Goal: Information Seeking & Learning: Learn about a topic

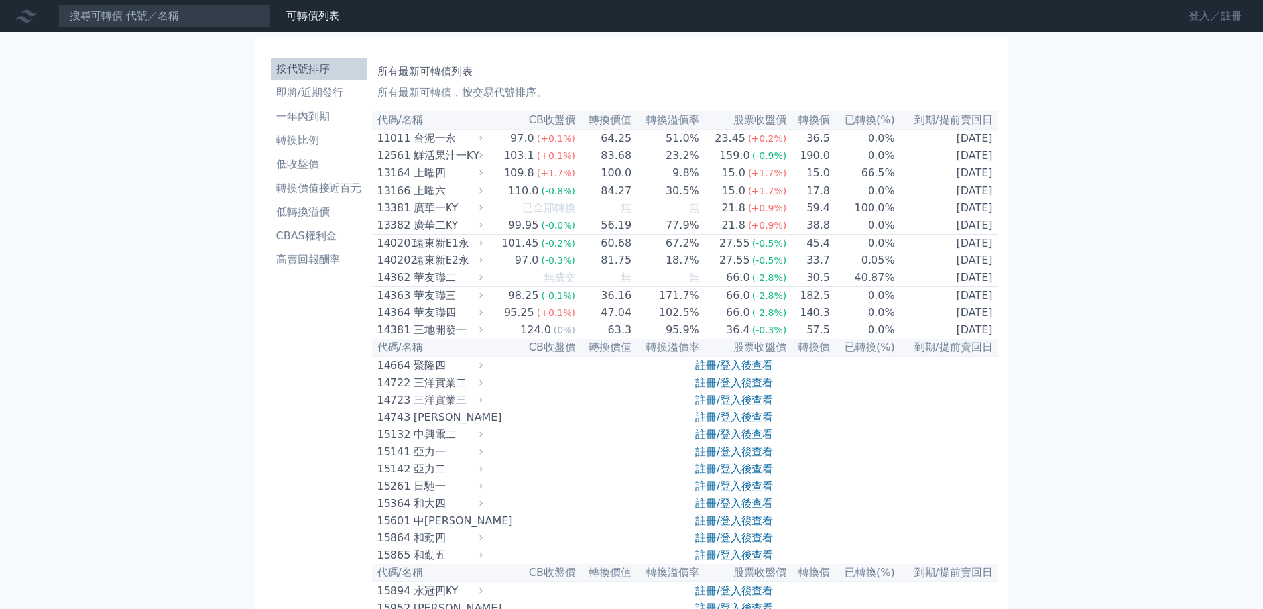
click at [1179, 16] on link "登入／註冊" at bounding box center [1215, 15] width 74 height 21
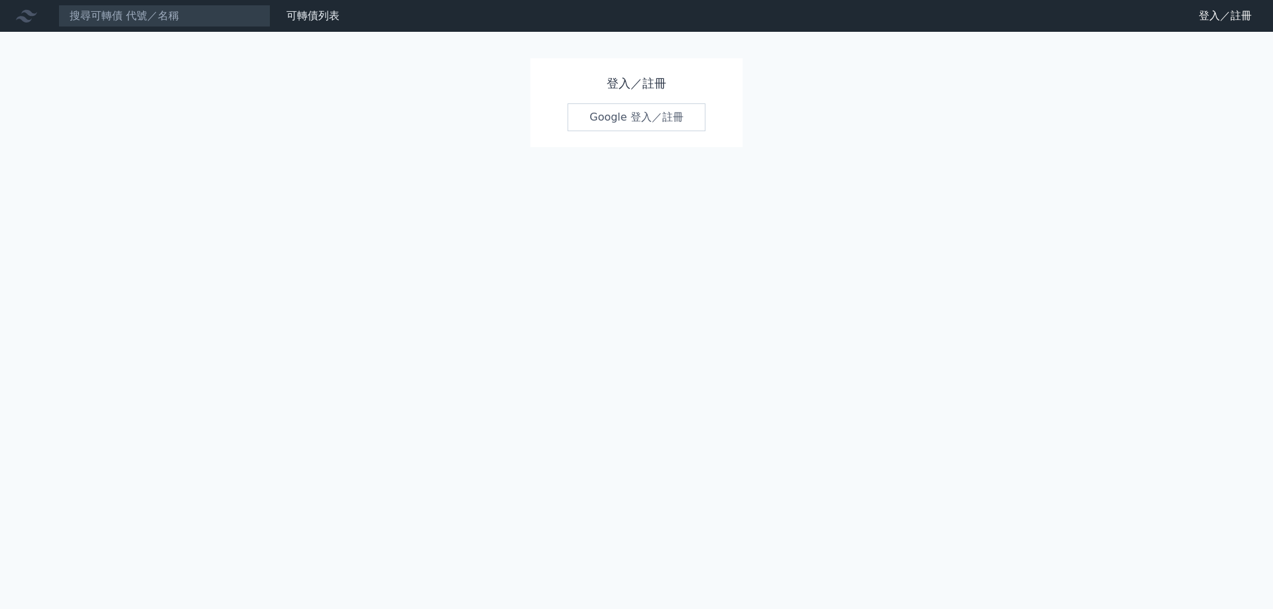
click at [691, 131] on link "Google 登入／註冊" at bounding box center [637, 117] width 138 height 28
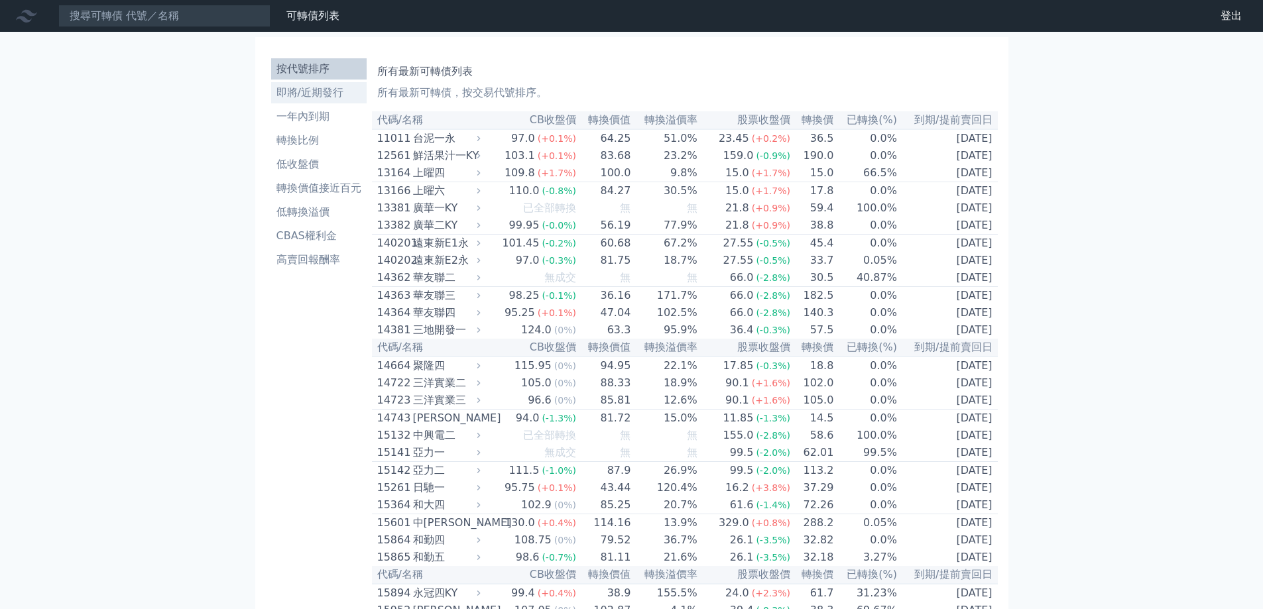
click at [271, 103] on link "即將/近期發行" at bounding box center [318, 92] width 95 height 21
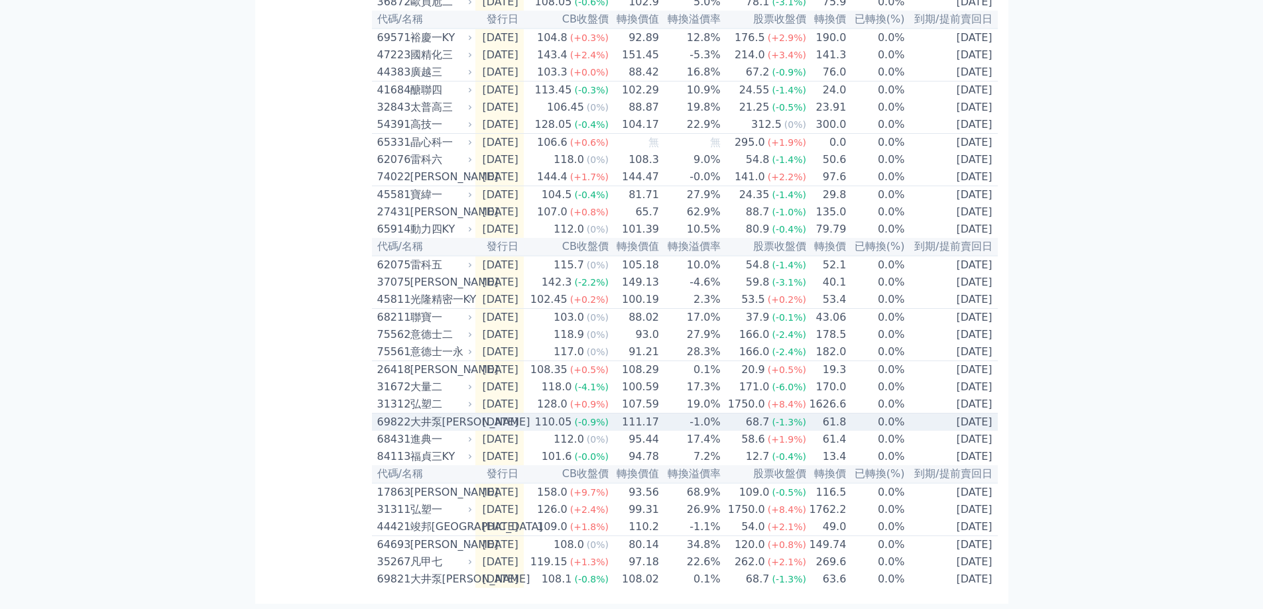
scroll to position [636, 0]
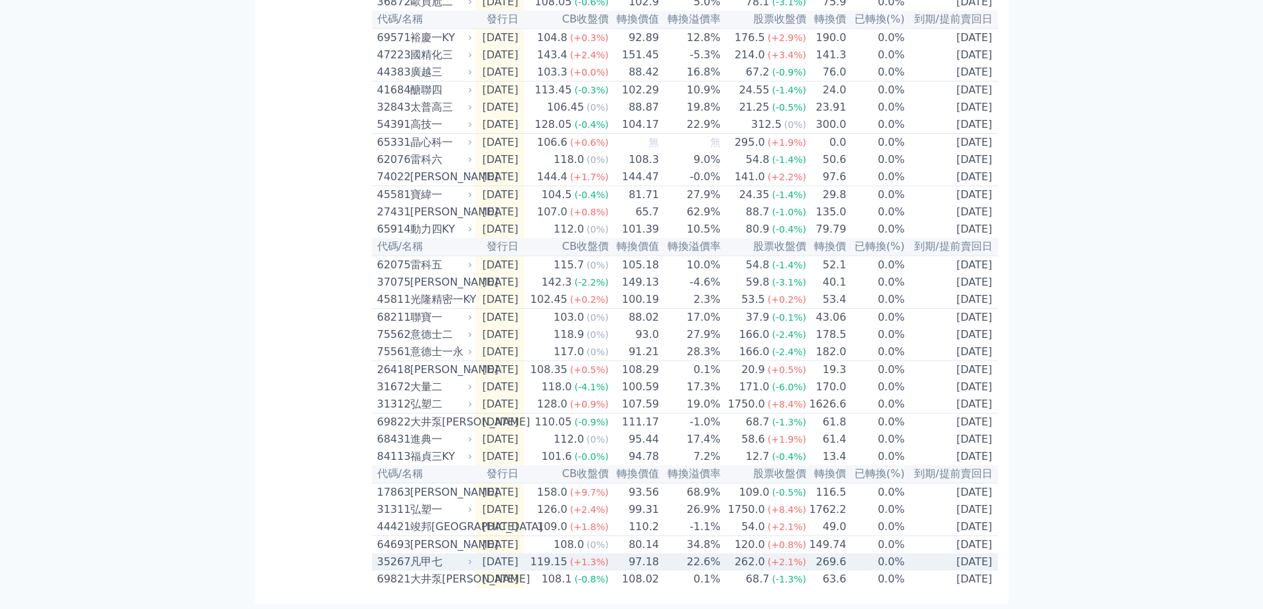
click at [410, 554] on div "凡甲七" at bounding box center [440, 562] width 60 height 16
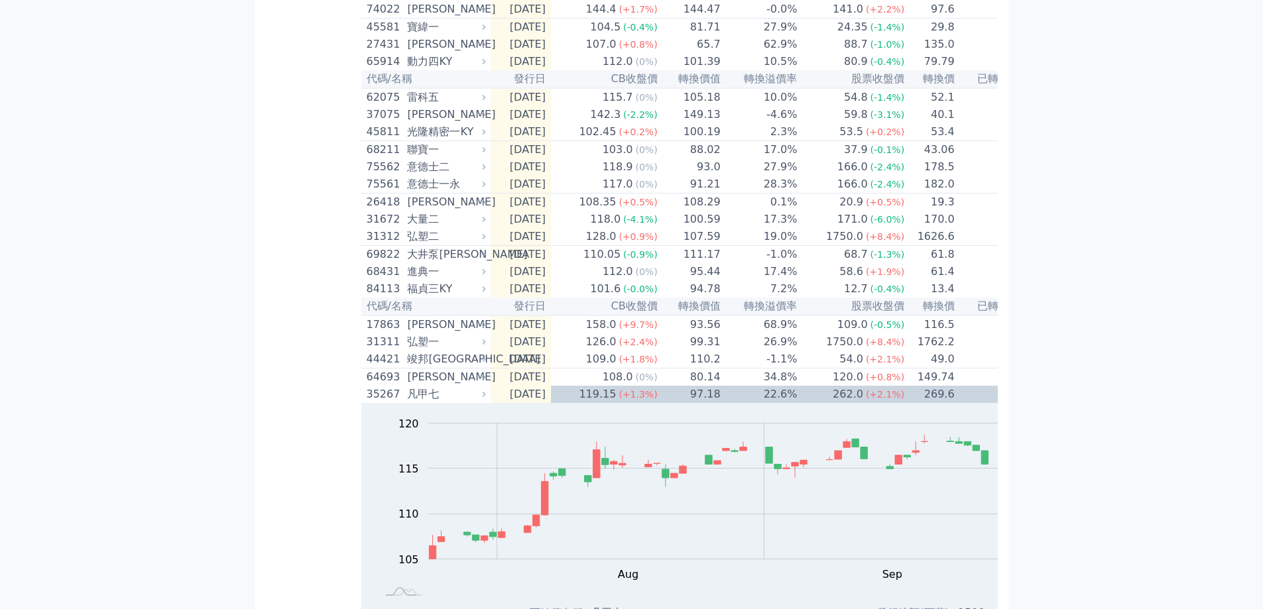
scroll to position [663, 0]
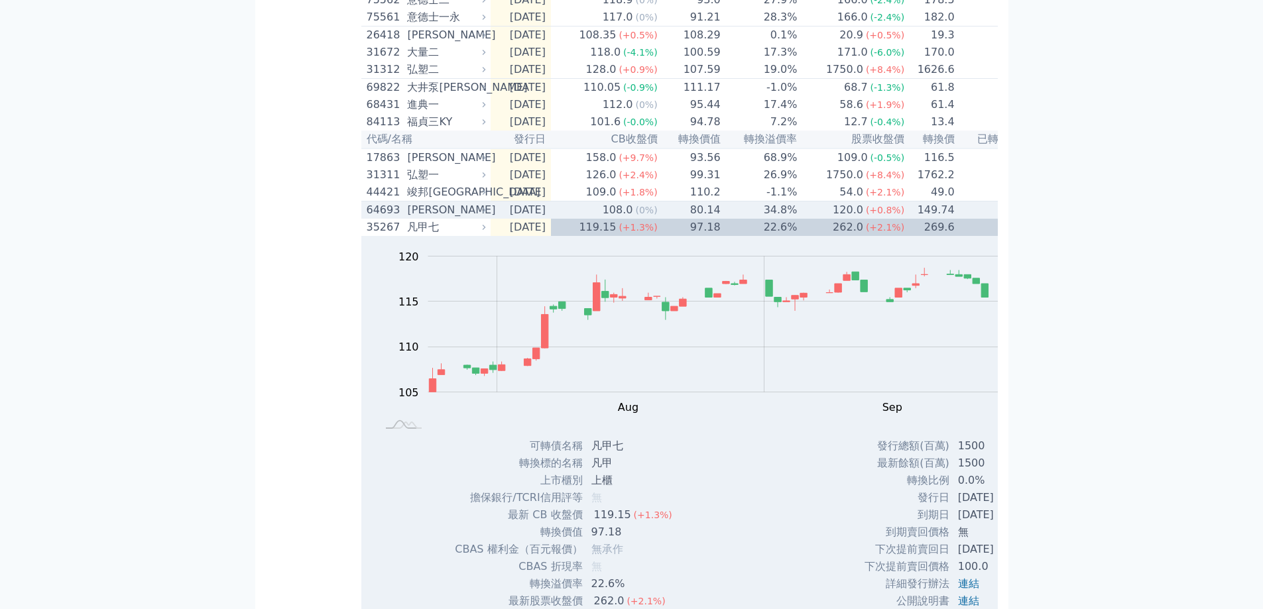
click at [407, 218] on div "[PERSON_NAME]" at bounding box center [445, 210] width 76 height 16
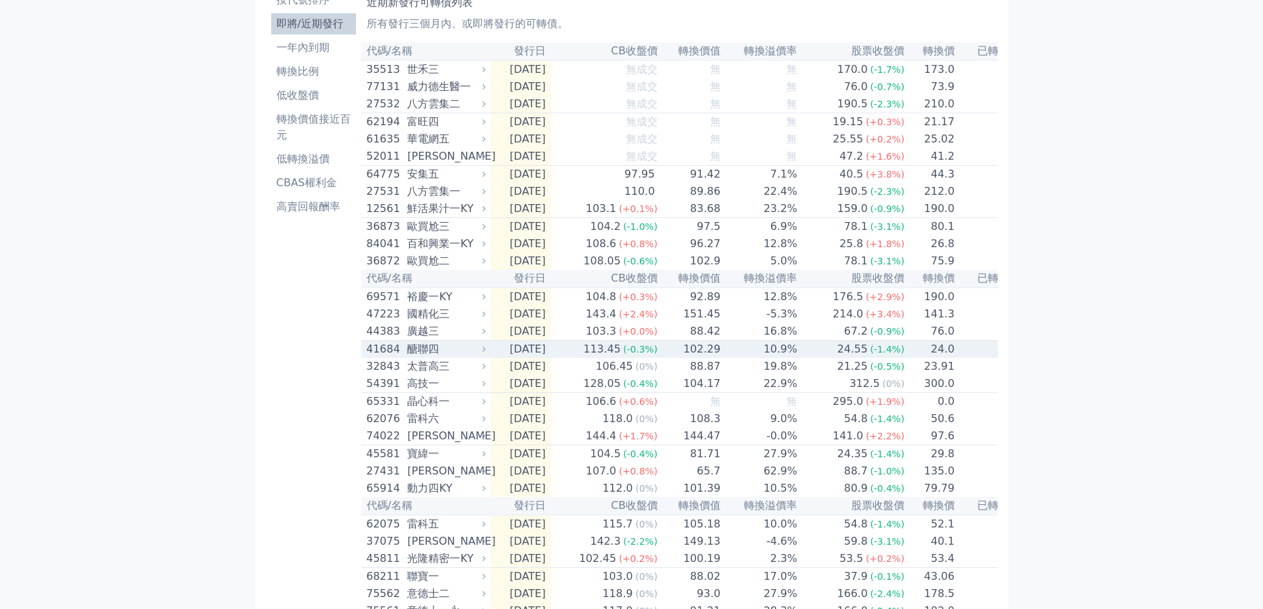
scroll to position [0, 0]
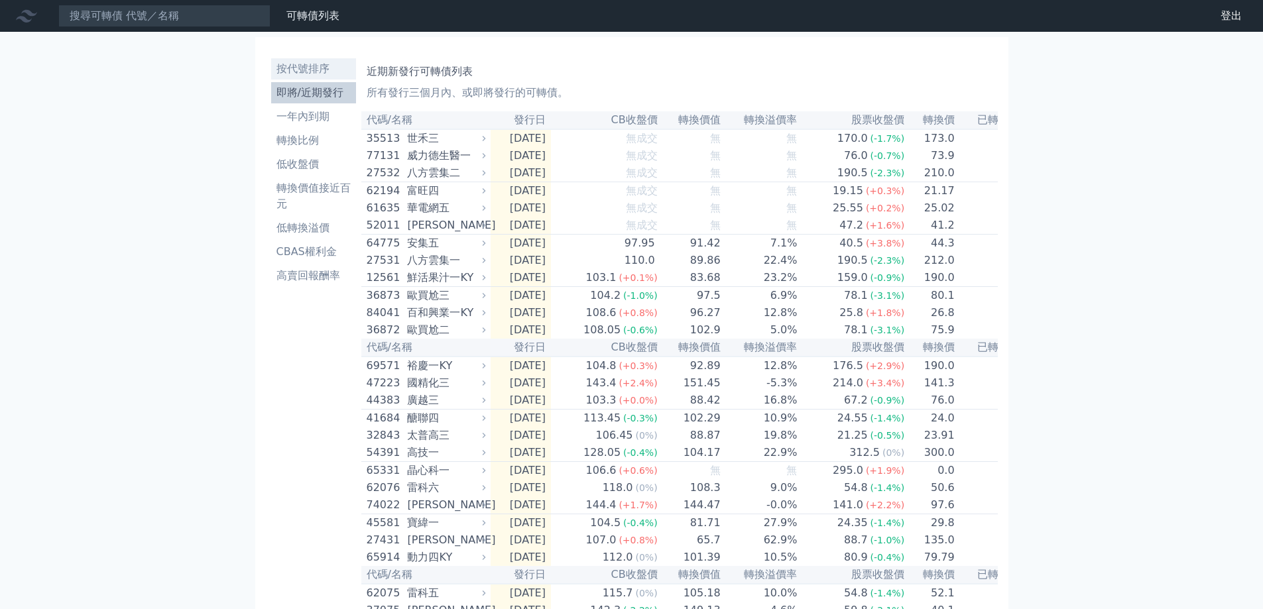
click at [271, 77] on li "按代號排序" at bounding box center [313, 69] width 85 height 16
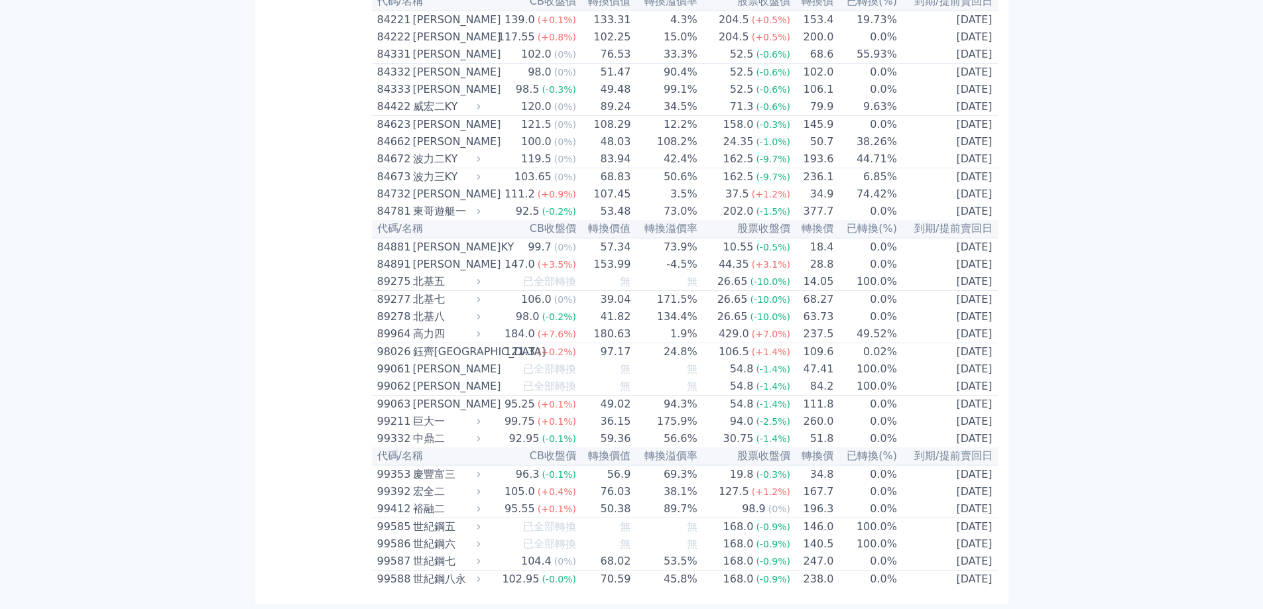
scroll to position [7372, 0]
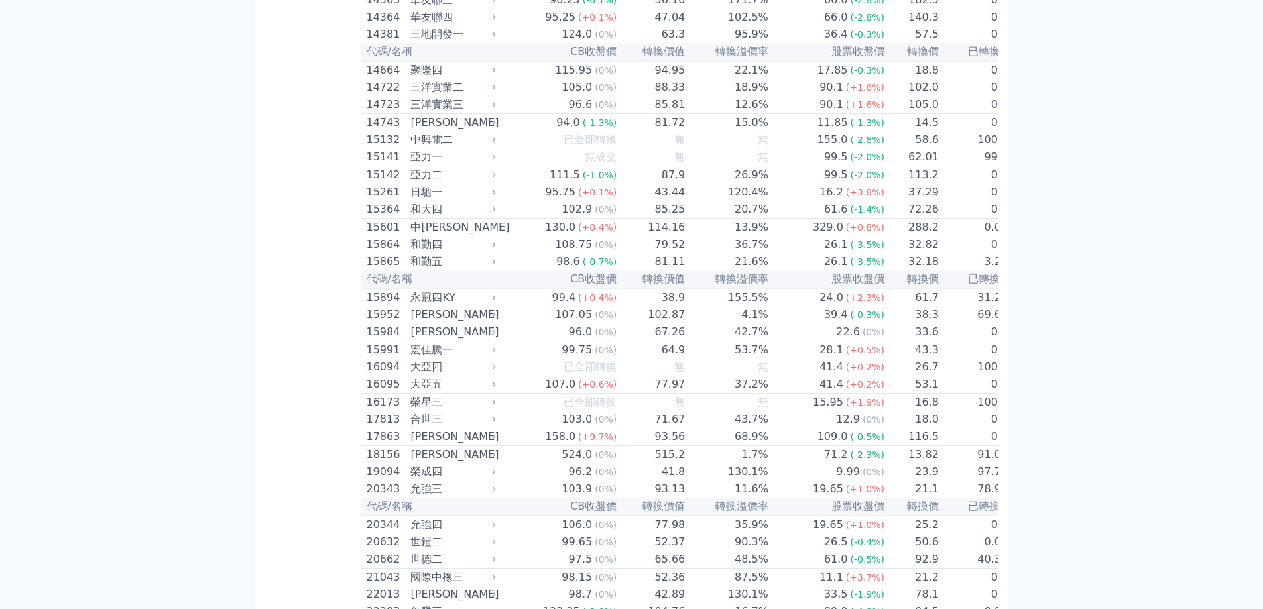
scroll to position [0, 0]
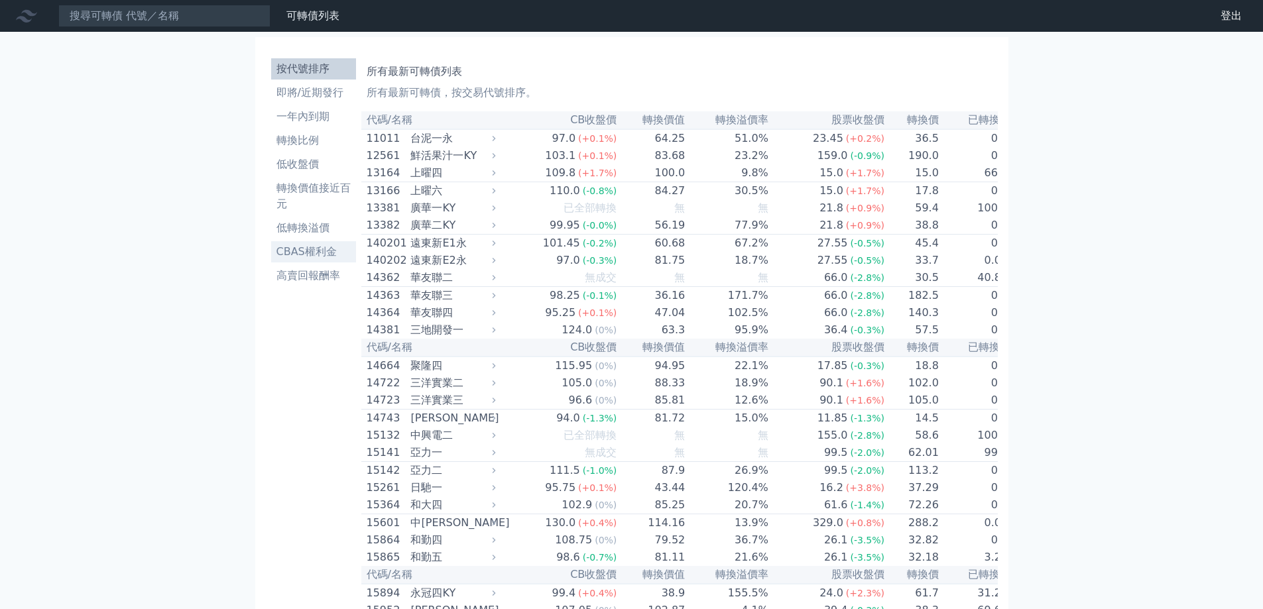
click at [271, 260] on li "CBAS權利金" at bounding box center [313, 252] width 85 height 16
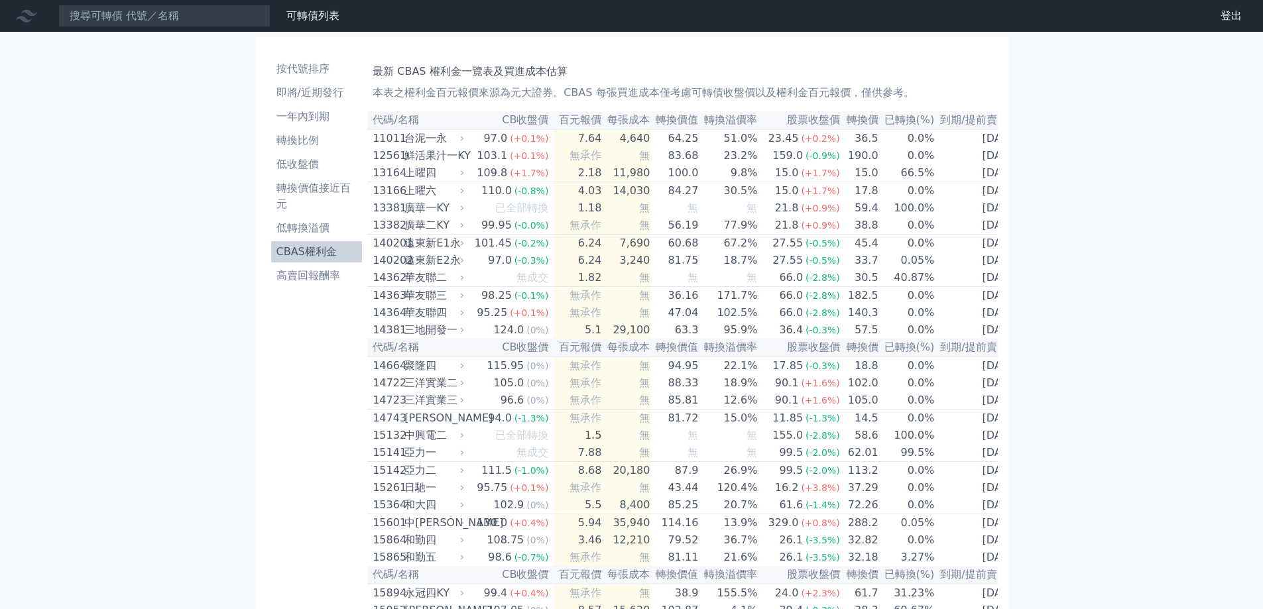
click at [554, 129] on th "百元報價" at bounding box center [578, 120] width 48 height 18
click at [602, 129] on th "每張成本" at bounding box center [626, 120] width 48 height 18
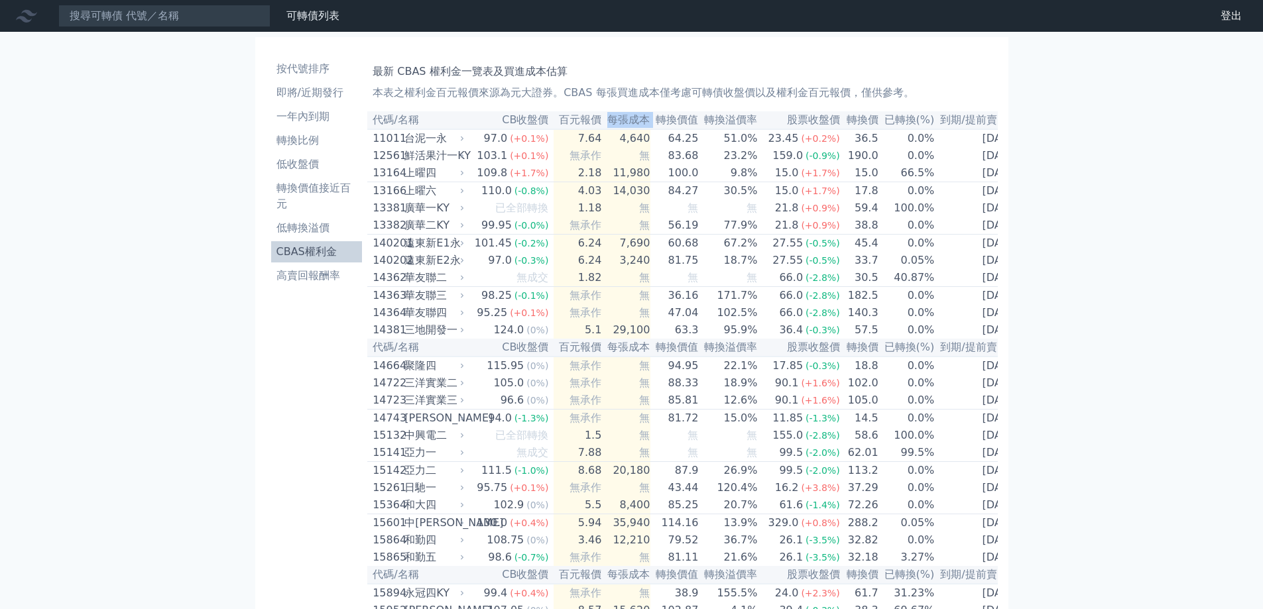
click at [602, 129] on th "每張成本" at bounding box center [626, 120] width 48 height 18
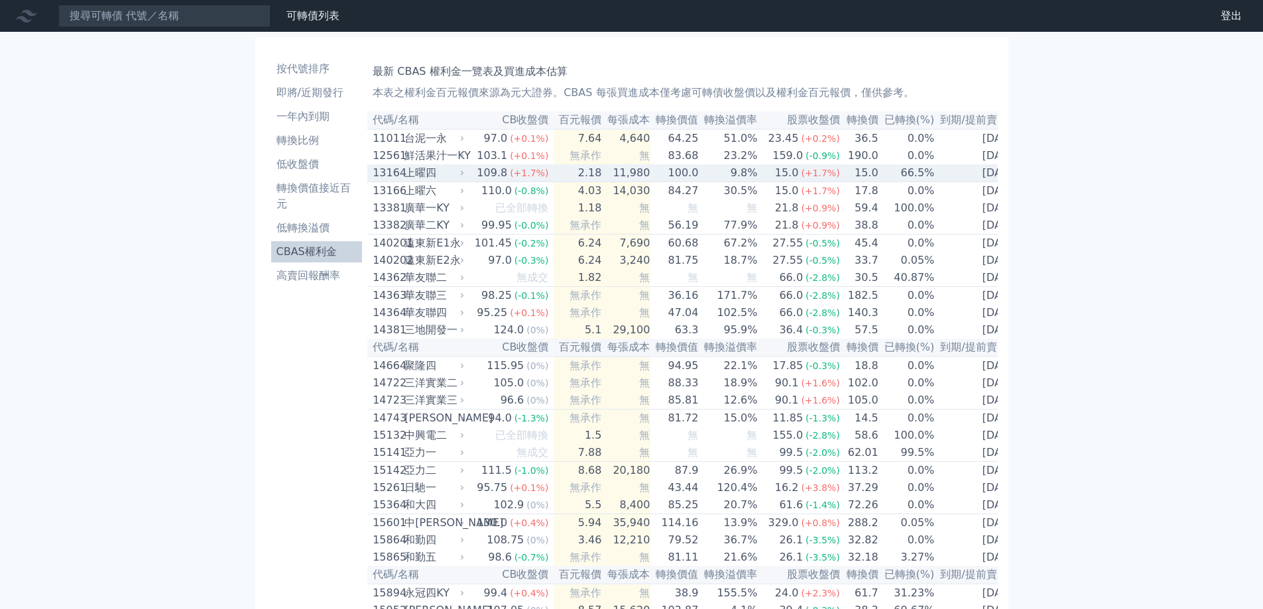
click at [404, 181] on div "上曜四" at bounding box center [432, 173] width 57 height 16
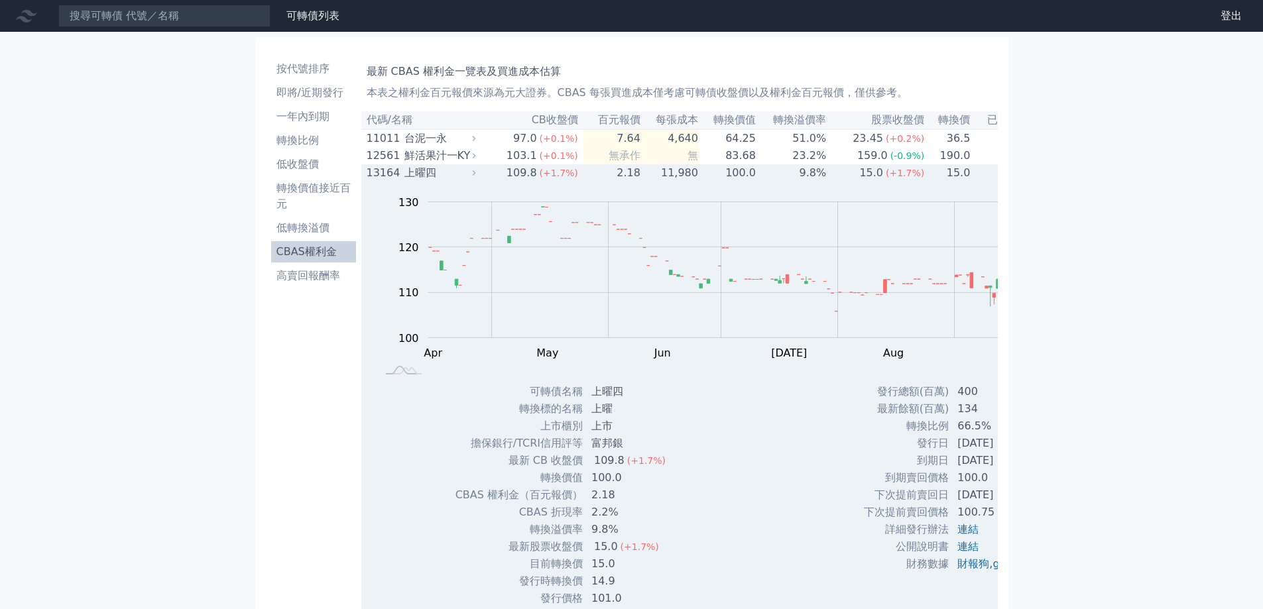
click at [404, 181] on div "上曜四" at bounding box center [438, 173] width 69 height 16
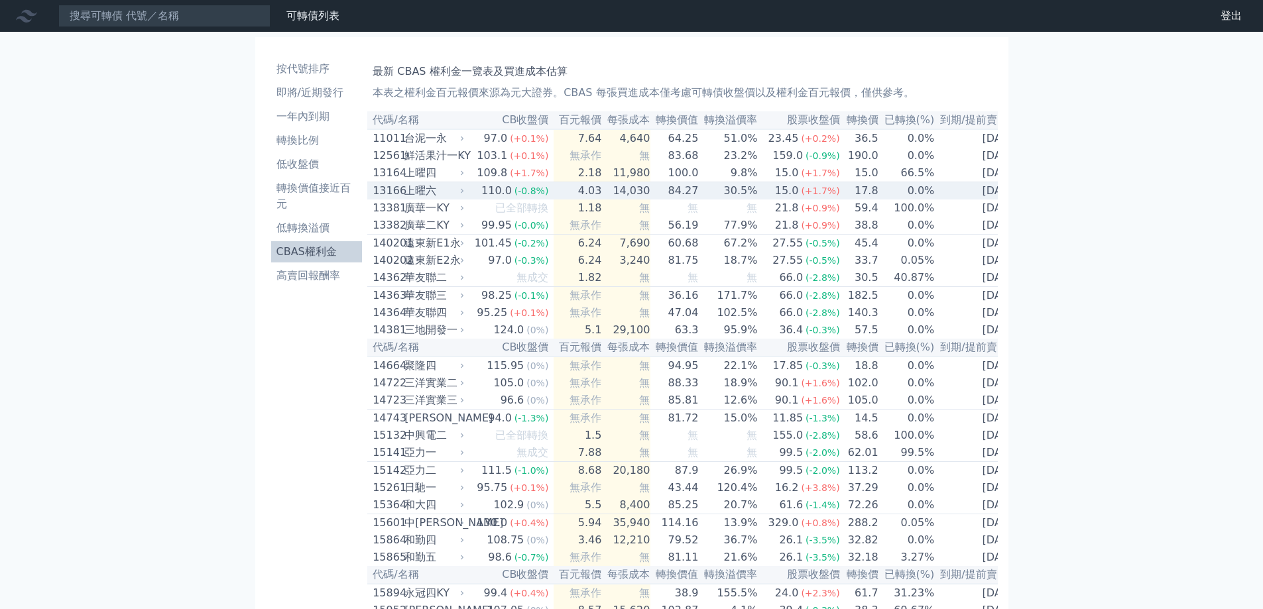
click at [404, 199] on div "上曜六" at bounding box center [432, 191] width 57 height 16
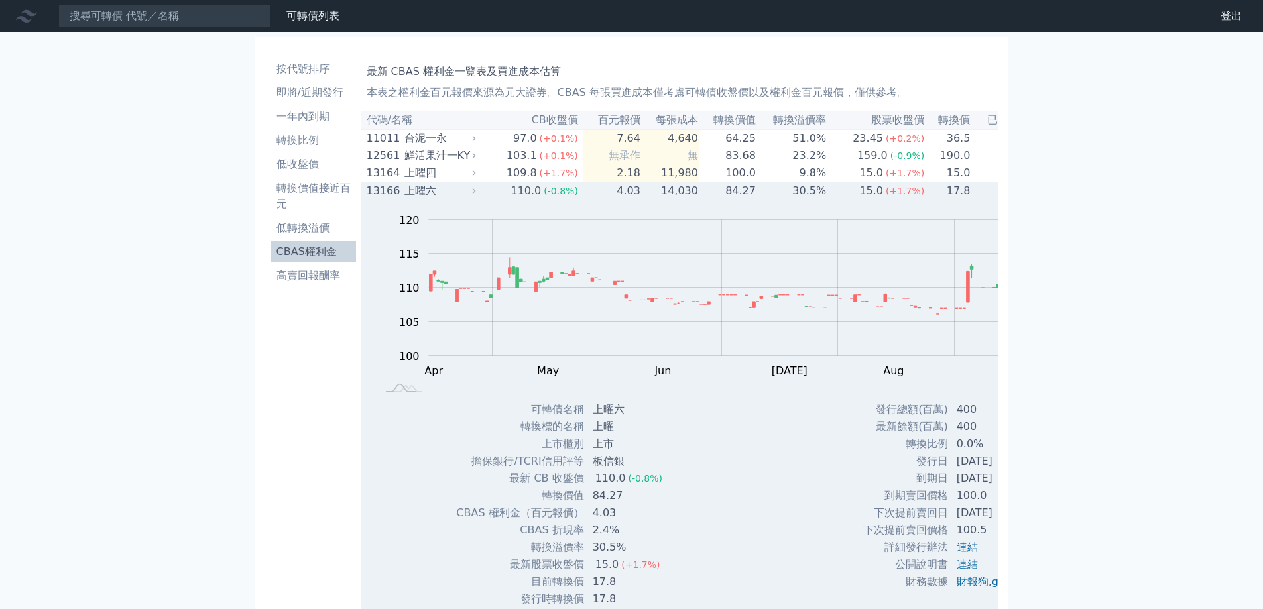
click at [404, 199] on div "上曜六" at bounding box center [438, 191] width 69 height 16
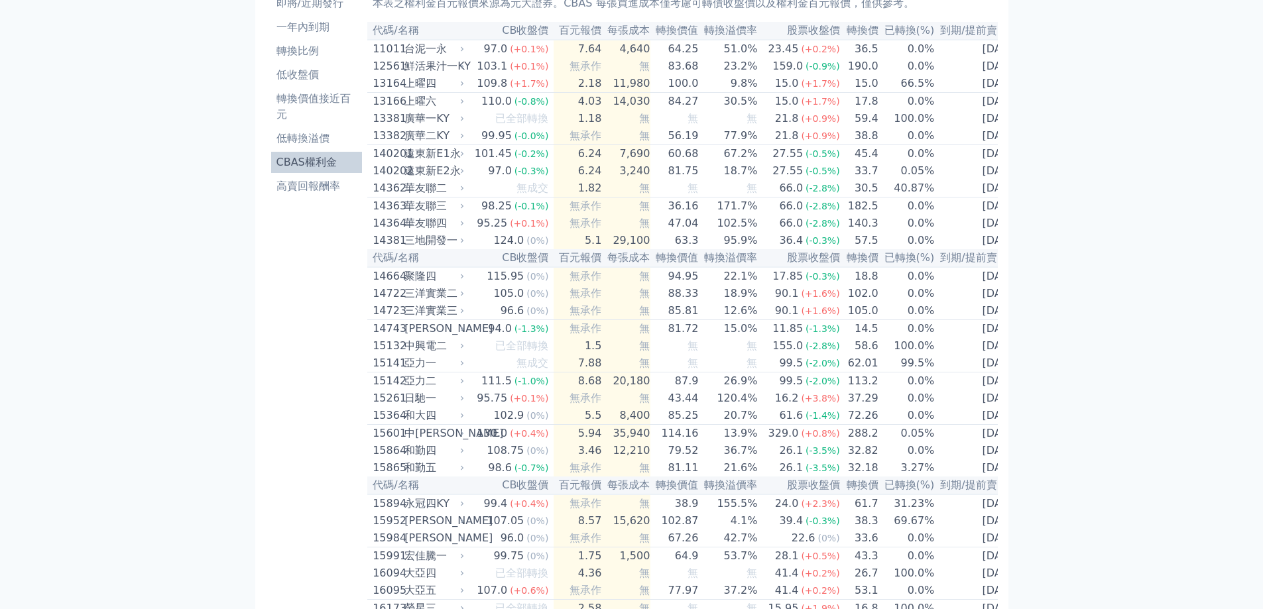
scroll to position [221, 0]
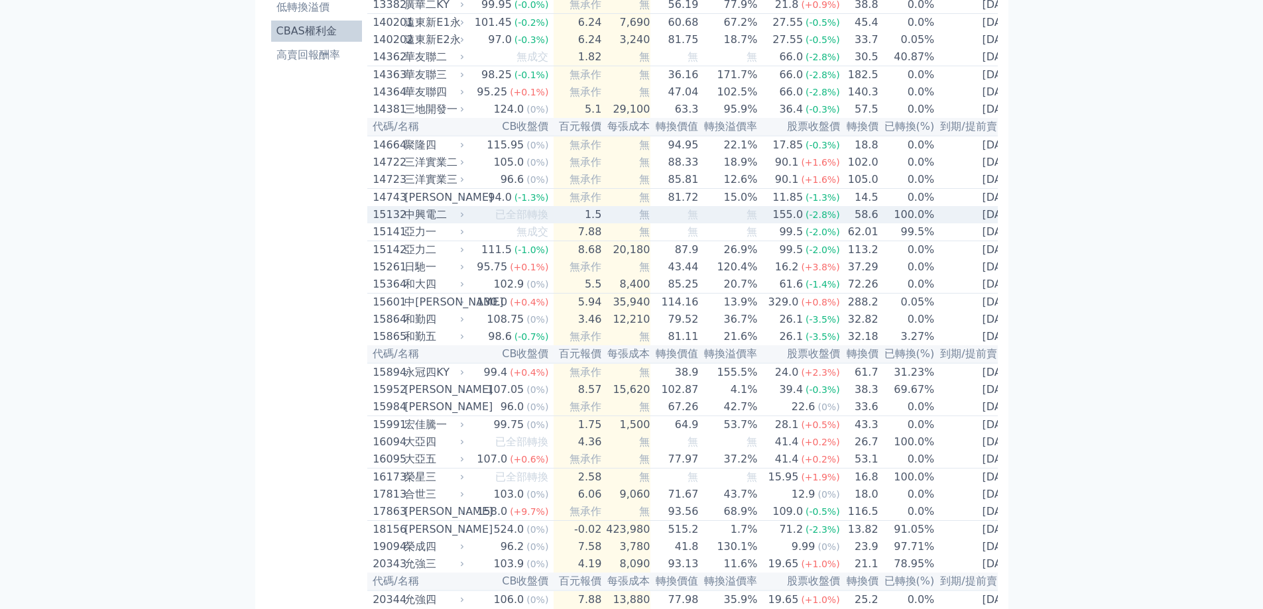
click at [467, 223] on td "已全部轉換" at bounding box center [510, 214] width 87 height 17
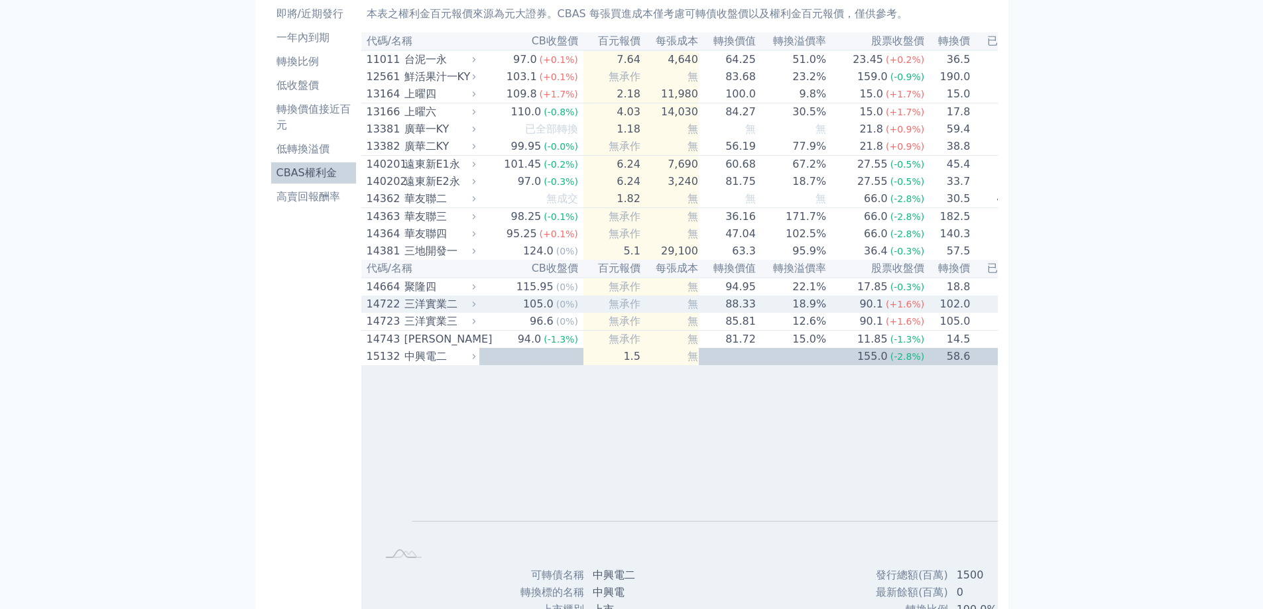
scroll to position [111, 0]
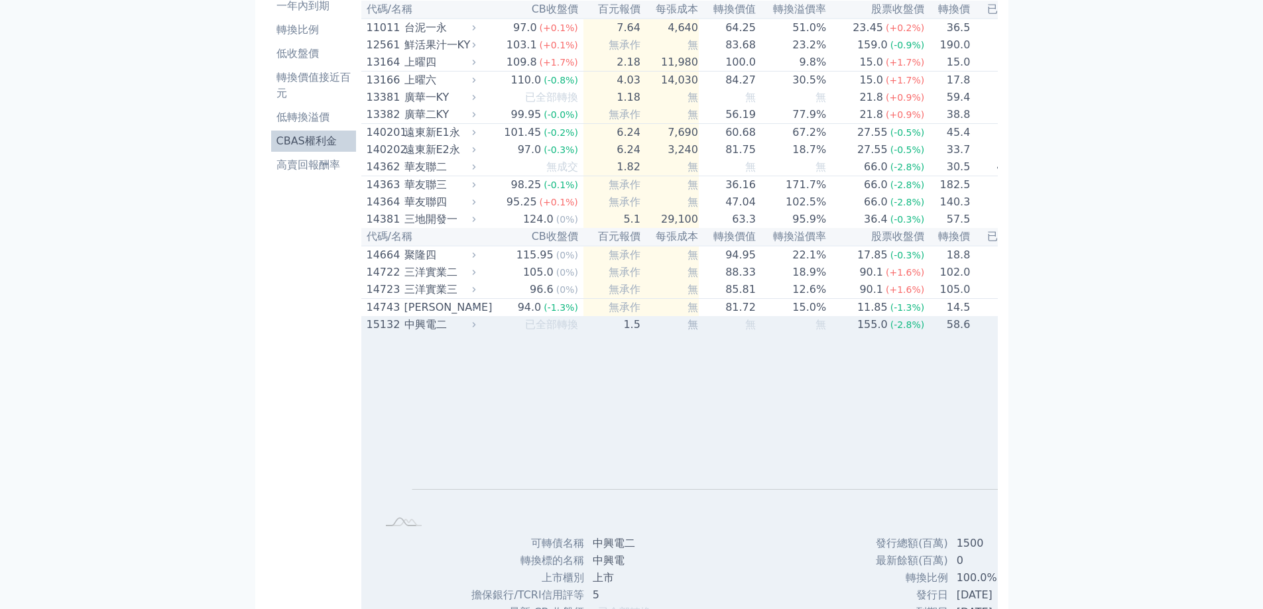
click at [404, 333] on div "中興電二" at bounding box center [438, 325] width 69 height 16
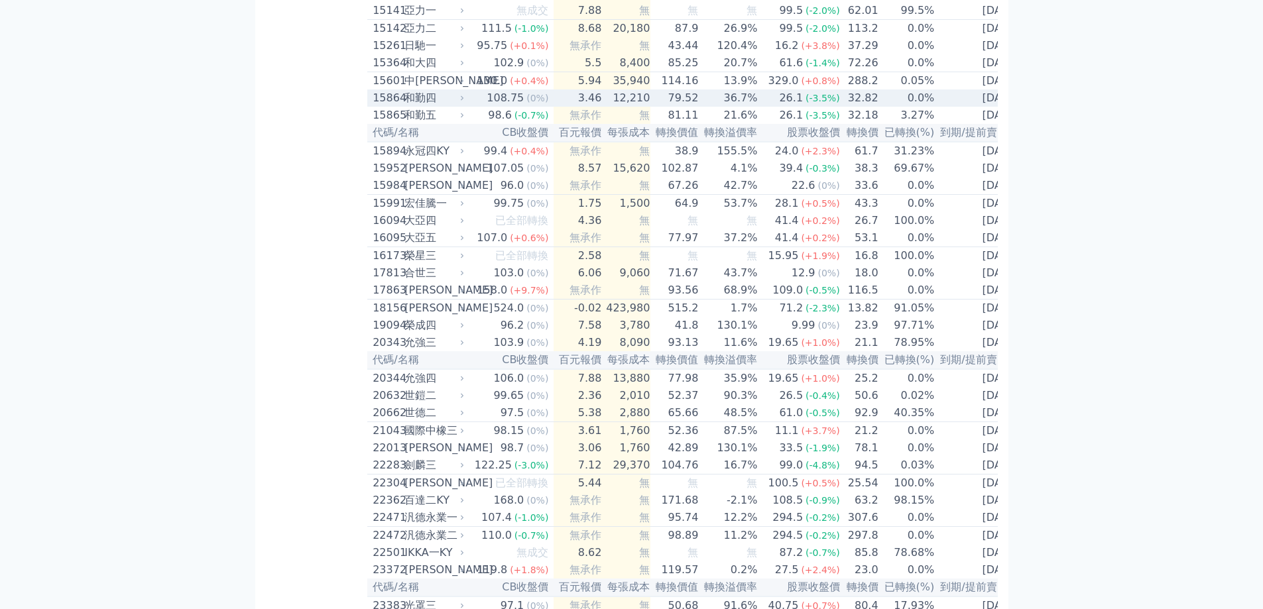
scroll to position [552, 0]
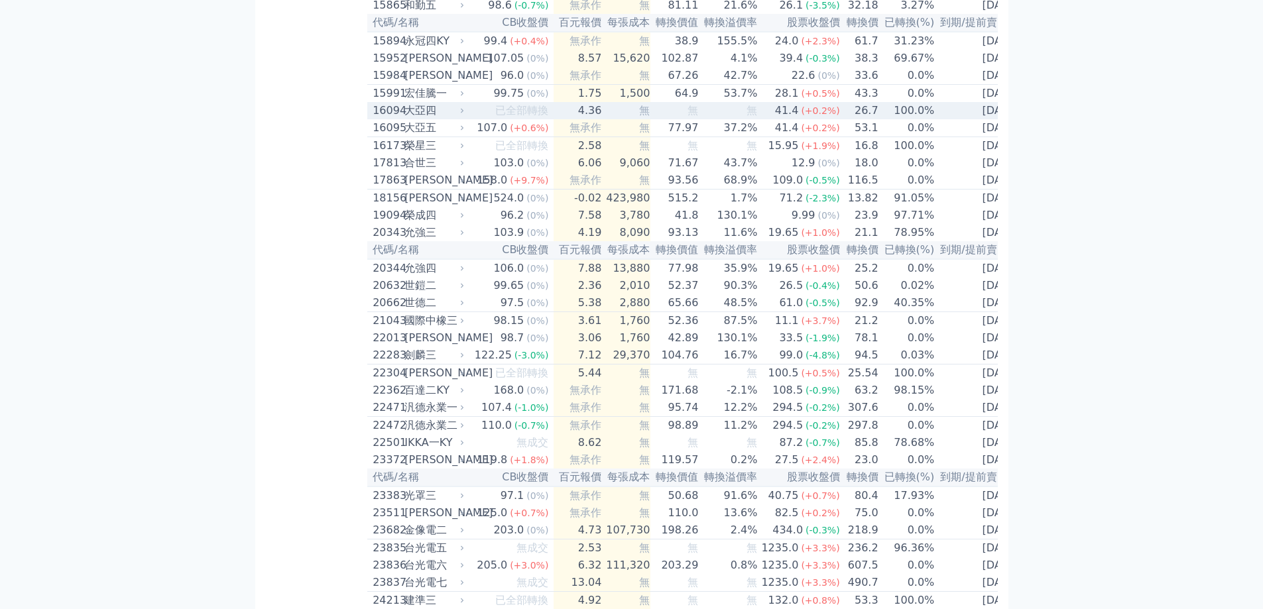
click at [495, 117] on span "已全部轉換" at bounding box center [521, 110] width 53 height 13
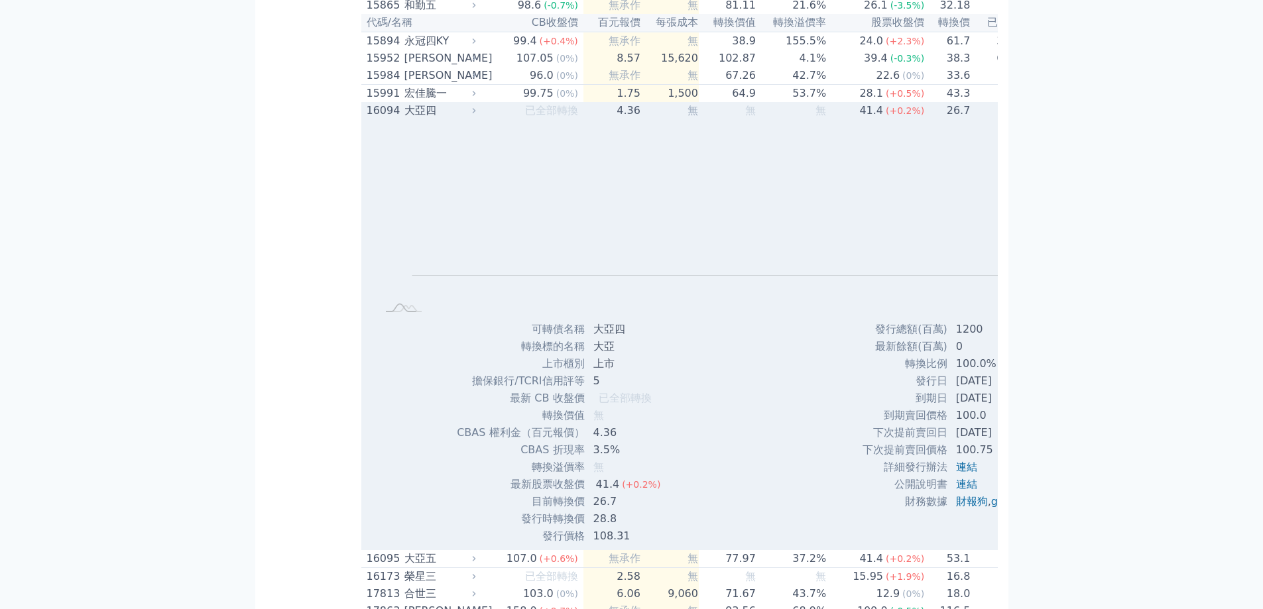
click at [525, 117] on span "已全部轉換" at bounding box center [551, 110] width 53 height 13
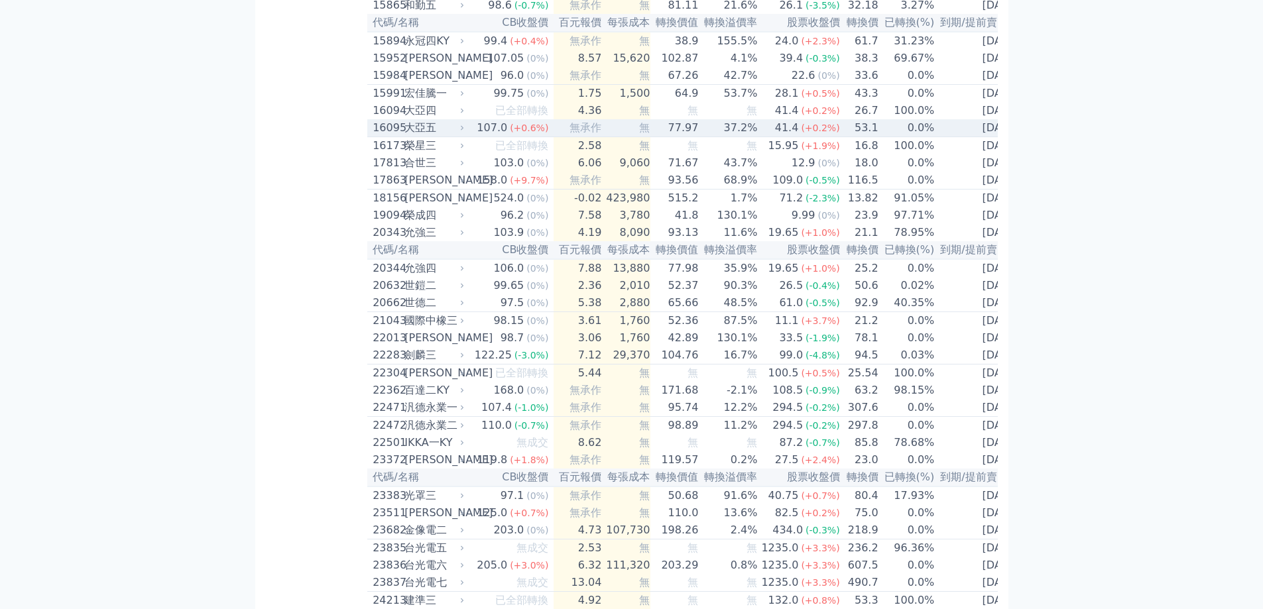
click at [474, 136] on div "107.0" at bounding box center [492, 128] width 36 height 16
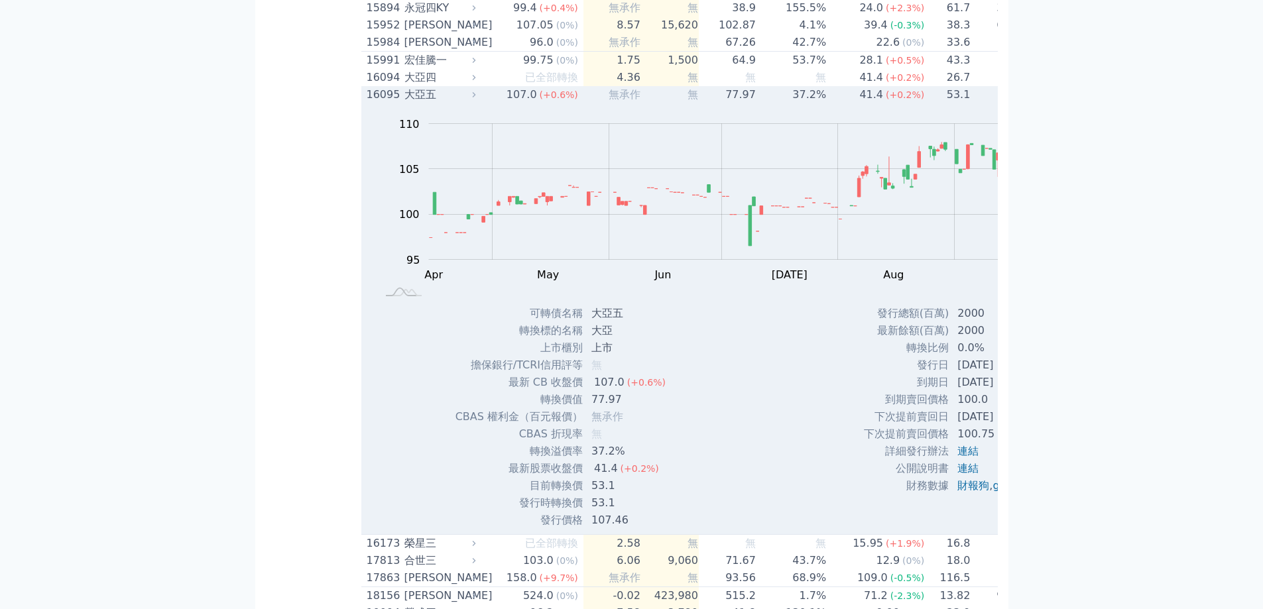
scroll to position [442, 0]
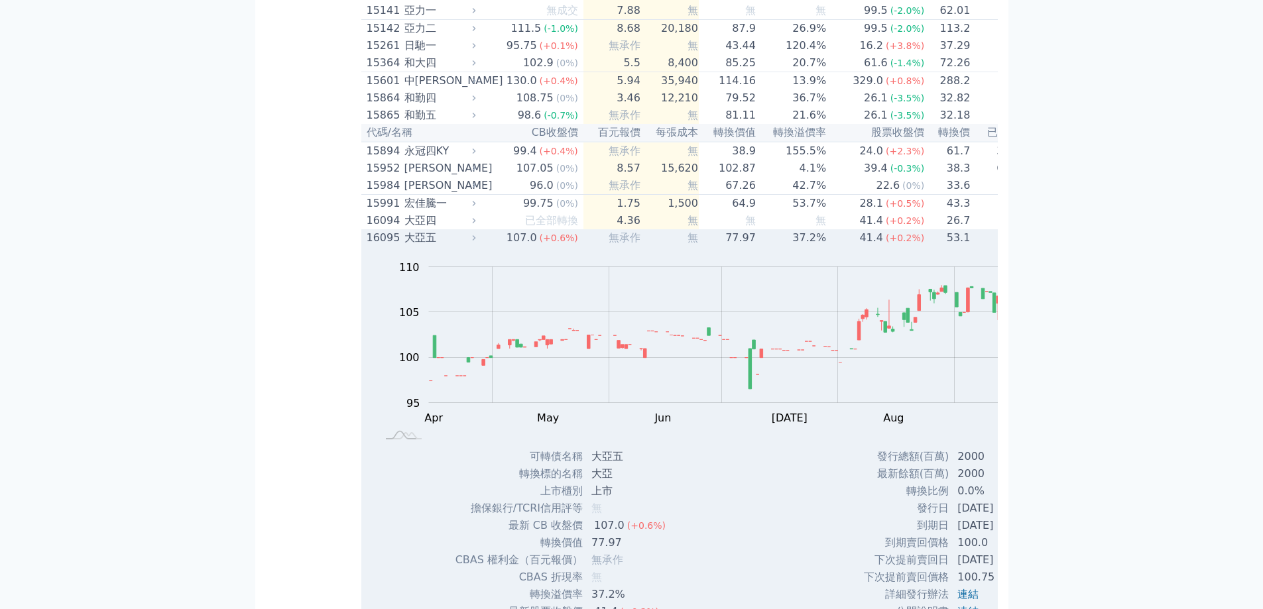
click at [404, 246] on div "大亞五" at bounding box center [438, 238] width 69 height 16
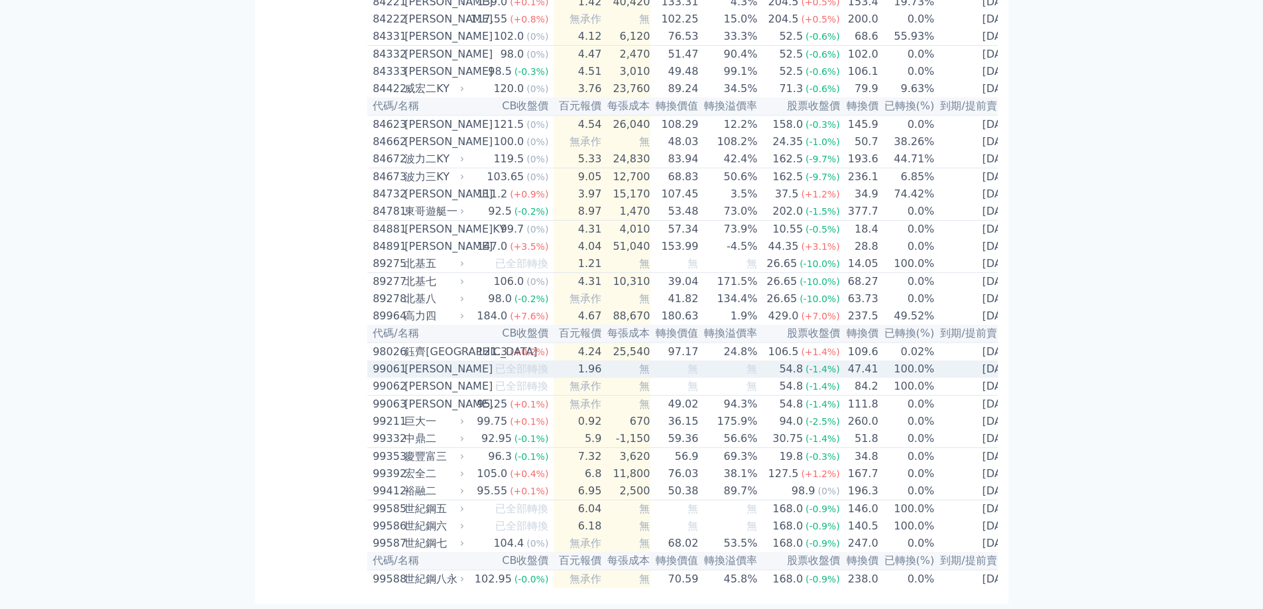
scroll to position [9670, 0]
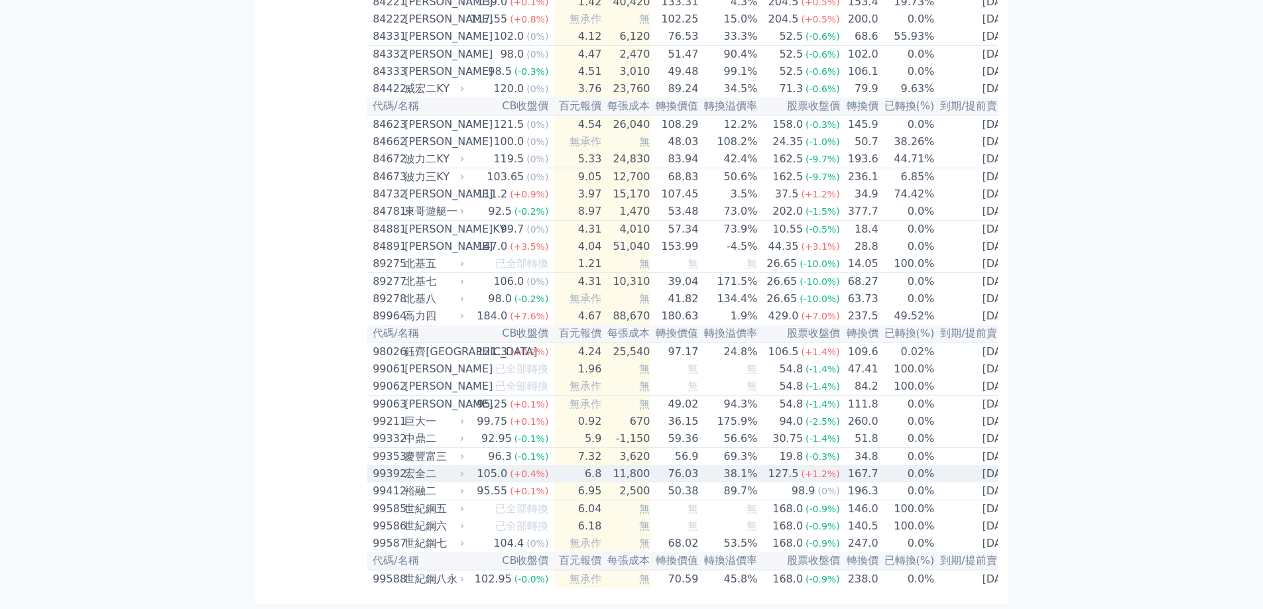
click at [752, 465] on td "38.1%" at bounding box center [728, 473] width 59 height 17
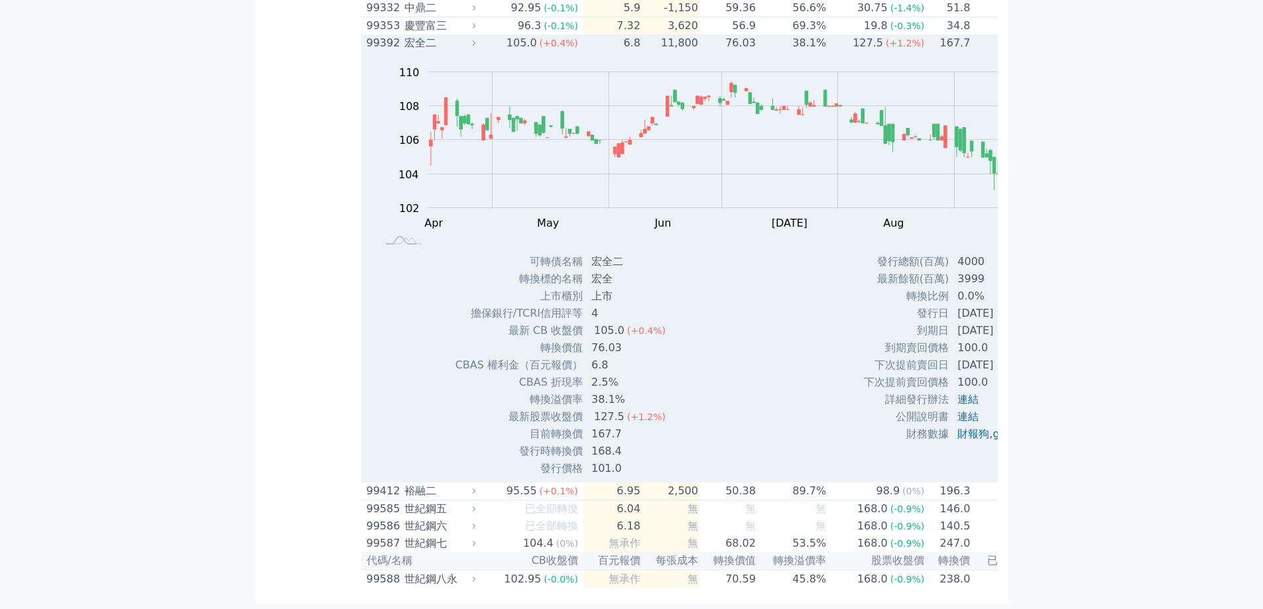
scroll to position [10112, 0]
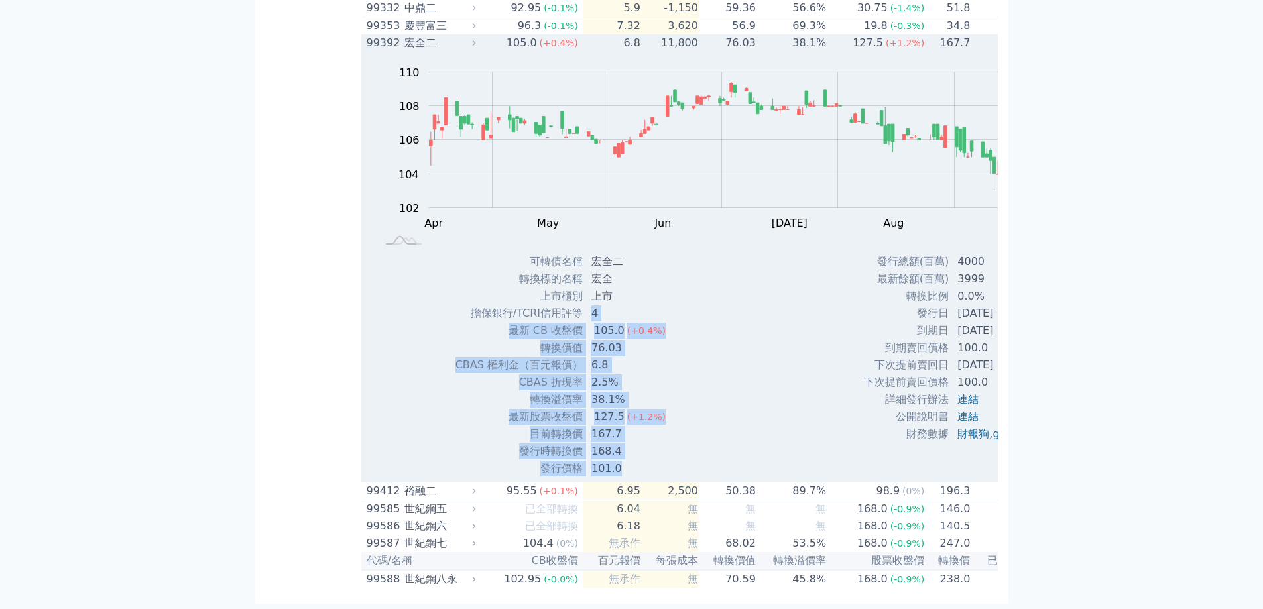
drag, startPoint x: 550, startPoint y: 280, endPoint x: 745, endPoint y: 369, distance: 214.2
click at [723, 349] on div "Zoom Out 104 101 102 103 104 105 106 112 108 110 100 98 L Apr May Jun [DATE] Au…" at bounding box center [752, 265] width 782 height 426
click at [745, 369] on div "Zoom Out 104 101 102 103 104 105 106 112 108 110 100 98 L Apr May Jun [DATE] Au…" at bounding box center [752, 265] width 782 height 426
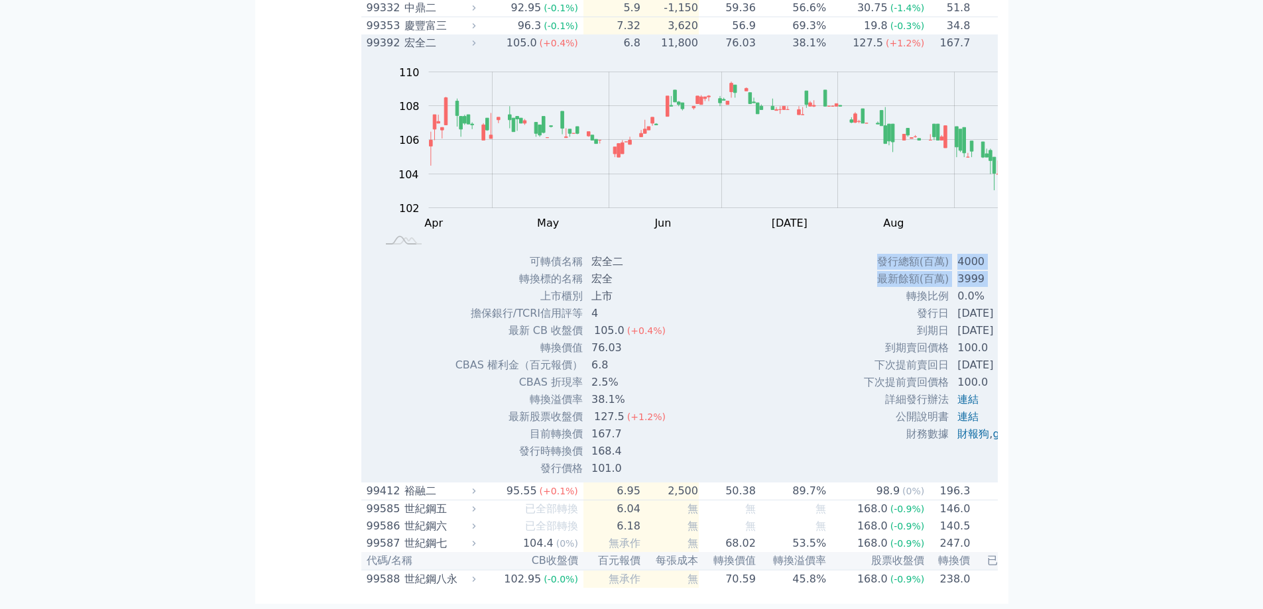
drag, startPoint x: 865, startPoint y: 278, endPoint x: 1022, endPoint y: 332, distance: 166.1
click at [1022, 332] on div "發行總額(百萬) 4000 最新餘額(百萬) 3999 轉換比例 0.0% 發行日 [DATE] 到期日 [DATE] 100.0 ," at bounding box center [956, 365] width 218 height 224
click at [1074, 356] on div "Zoom Out 104 101 102 103 104 105 106 112 108 110 100 98 L Apr May Jun [DATE] Au…" at bounding box center [752, 265] width 782 height 426
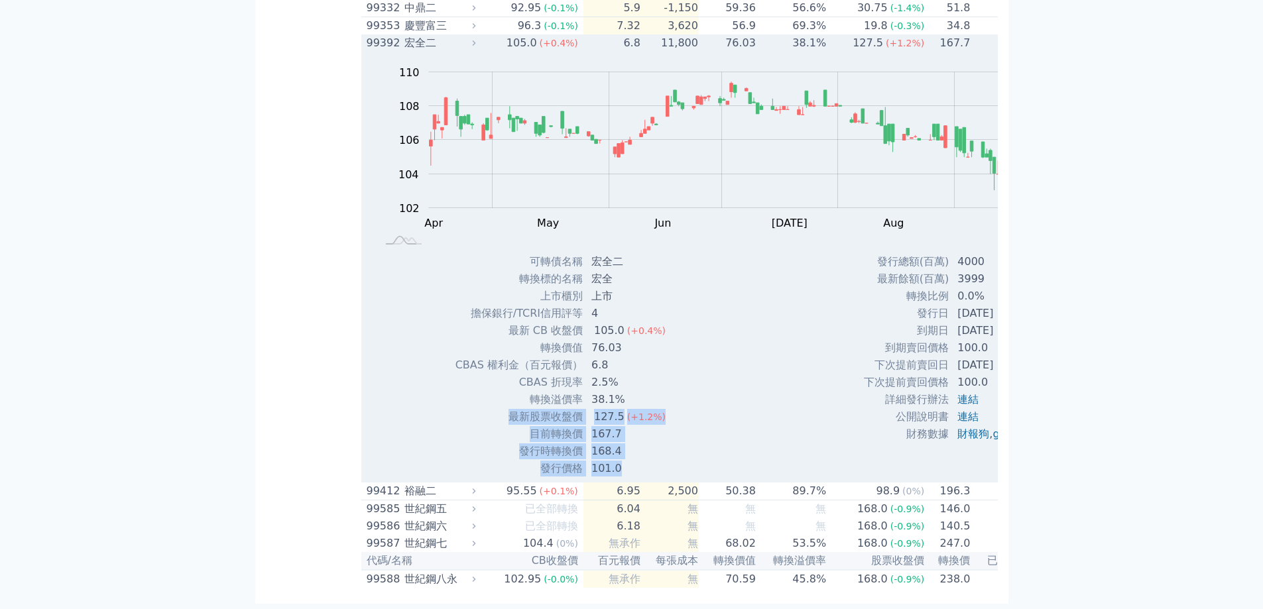
drag, startPoint x: 434, startPoint y: 408, endPoint x: 596, endPoint y: 465, distance: 171.5
click at [596, 465] on tbody "可轉債名稱 宏全二 轉換標的名稱 宏全 上市櫃別 上市 擔保銀行/TCRI信用評等 4 最新 CB 收盤價 105.0 (+0.4%) 76.03" at bounding box center [565, 365] width 221 height 224
click at [735, 401] on div "Zoom Out 104 101 102 103 104 105 106 112 108 110 100 98 L Apr May Jun [DATE] Au…" at bounding box center [752, 265] width 782 height 426
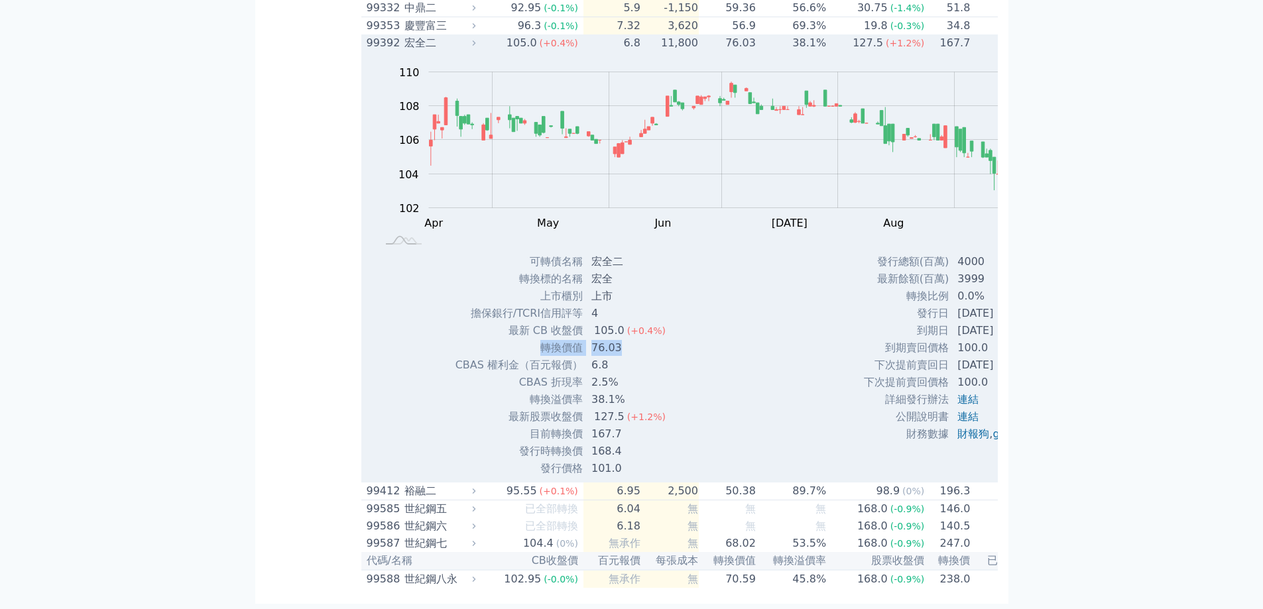
drag, startPoint x: 479, startPoint y: 326, endPoint x: 603, endPoint y: 332, distance: 124.2
click at [603, 340] on tr "轉換價值 76.03" at bounding box center [565, 348] width 221 height 17
click at [674, 340] on div "Zoom Out 104 101 102 103 104 105 106 112 108 110 100 98 L Apr May Jun [DATE] Au…" at bounding box center [752, 265] width 782 height 426
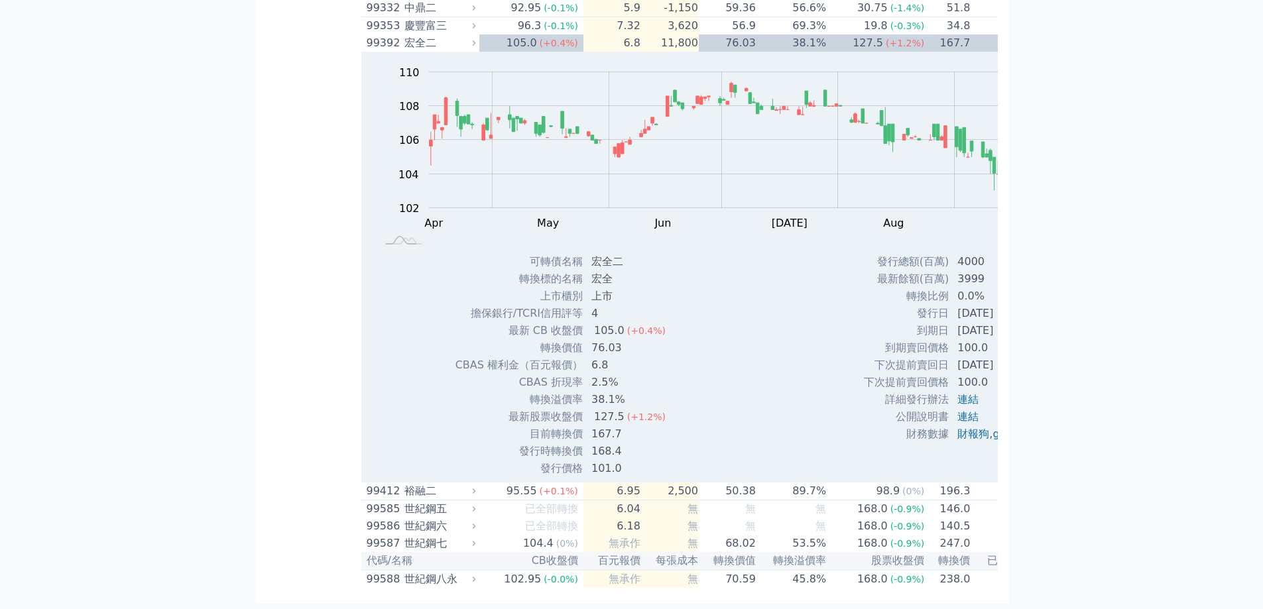
scroll to position [9007, 0]
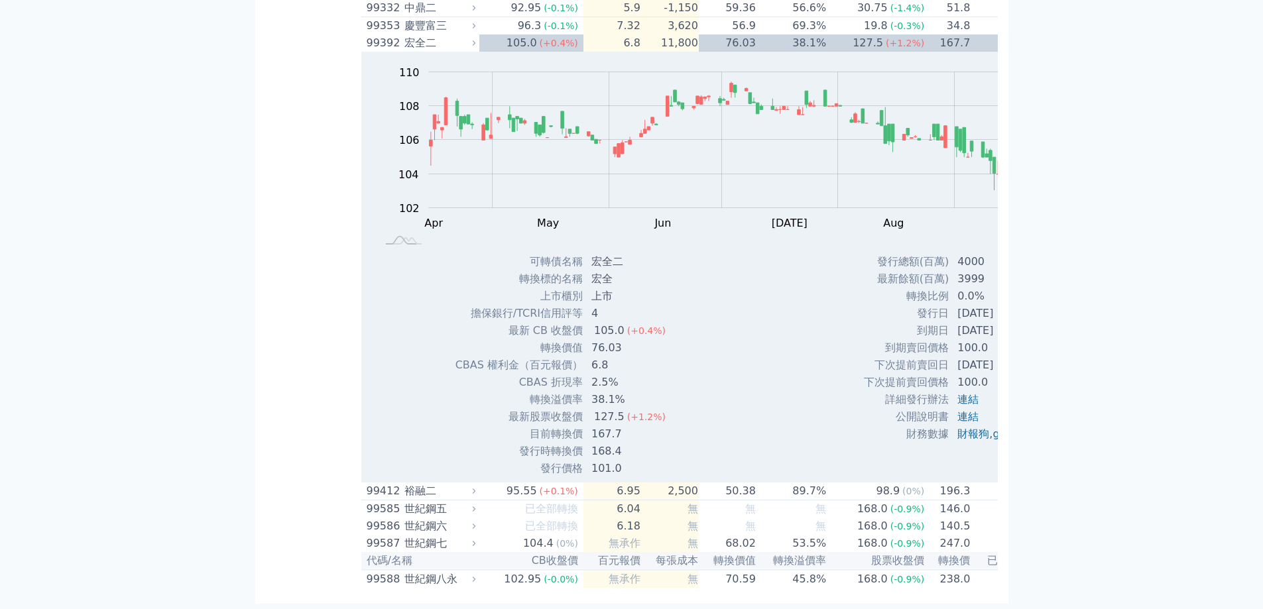
drag, startPoint x: 913, startPoint y: 412, endPoint x: 980, endPoint y: 419, distance: 67.3
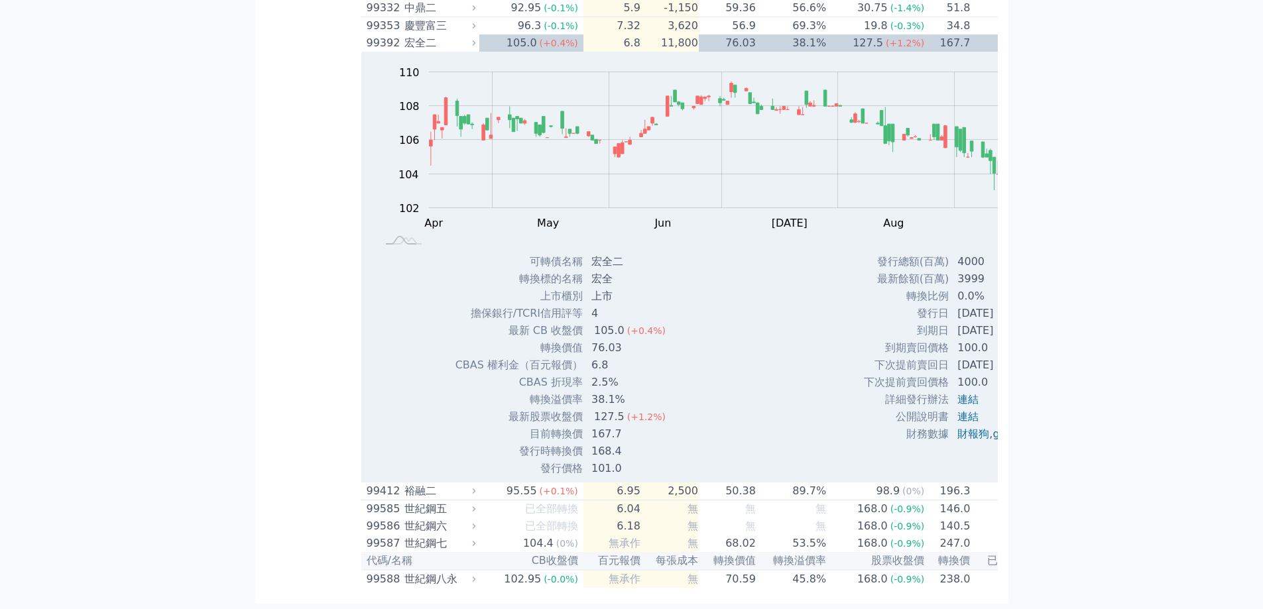
drag, startPoint x: 348, startPoint y: 97, endPoint x: 371, endPoint y: 97, distance: 22.5
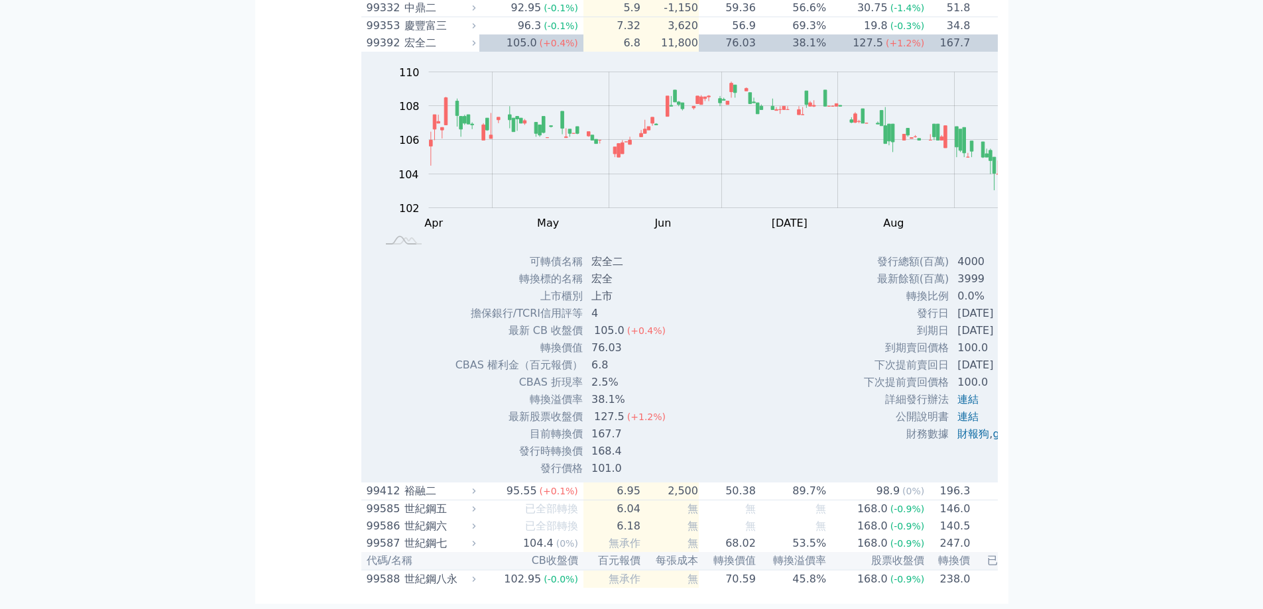
drag, startPoint x: 546, startPoint y: 548, endPoint x: 604, endPoint y: 558, distance: 58.7
drag, startPoint x: 541, startPoint y: 584, endPoint x: 597, endPoint y: 585, distance: 56.4
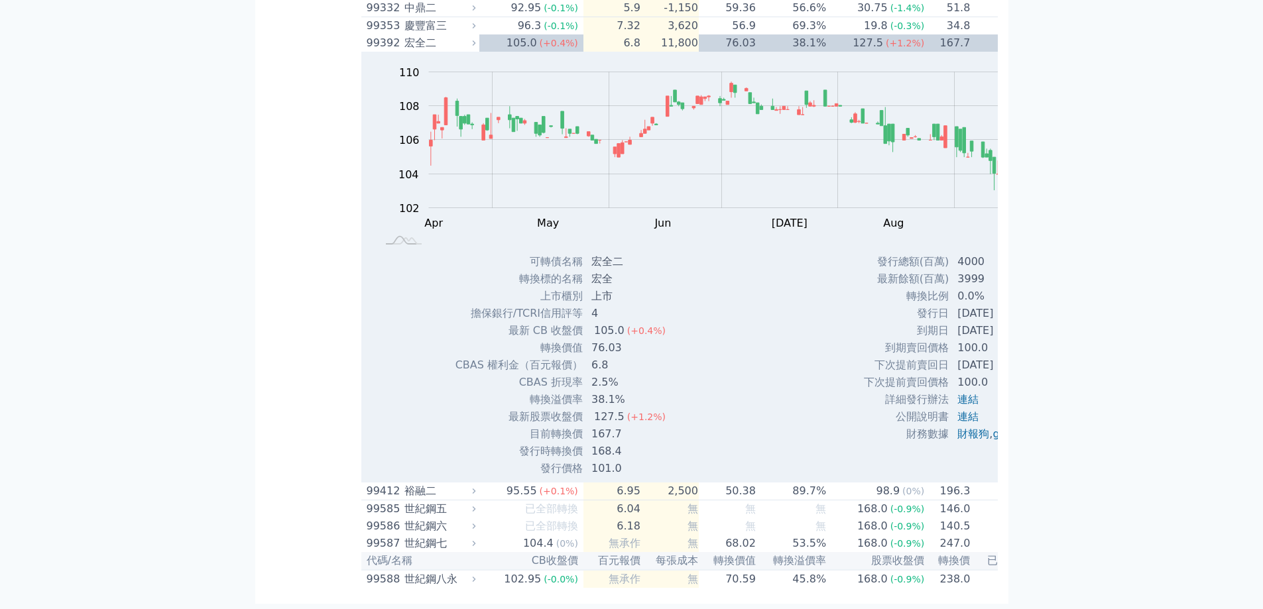
drag, startPoint x: 540, startPoint y: 556, endPoint x: 572, endPoint y: 556, distance: 31.2
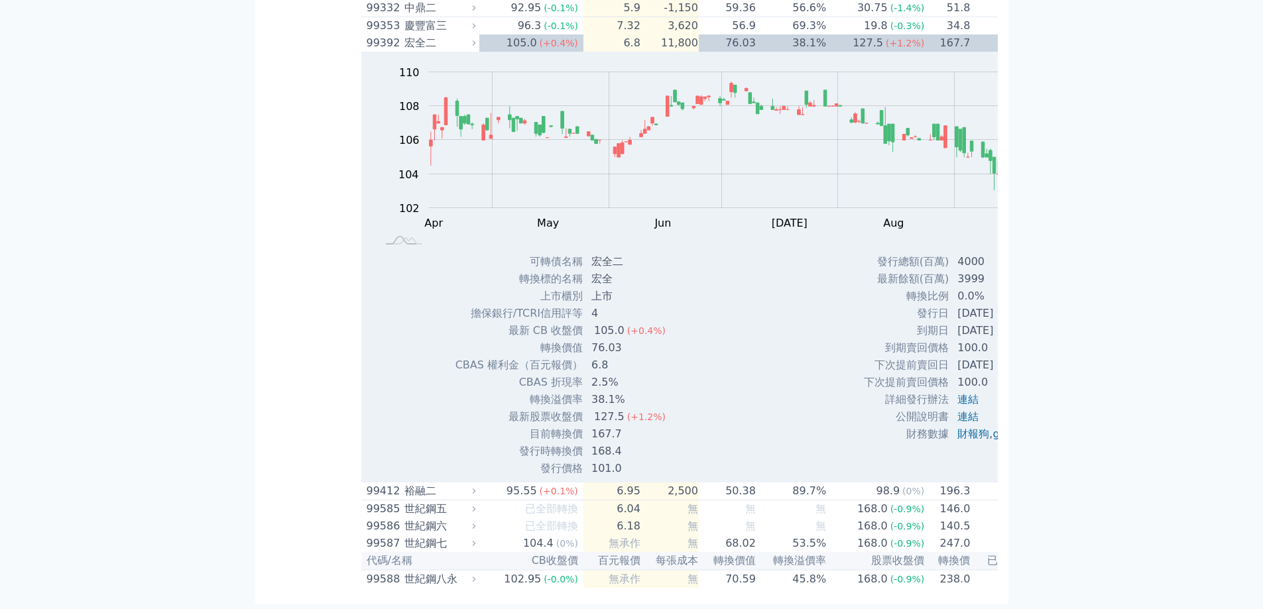
drag, startPoint x: 544, startPoint y: 550, endPoint x: 591, endPoint y: 546, distance: 47.2
drag, startPoint x: 529, startPoint y: 434, endPoint x: 649, endPoint y: 433, distance: 120.0
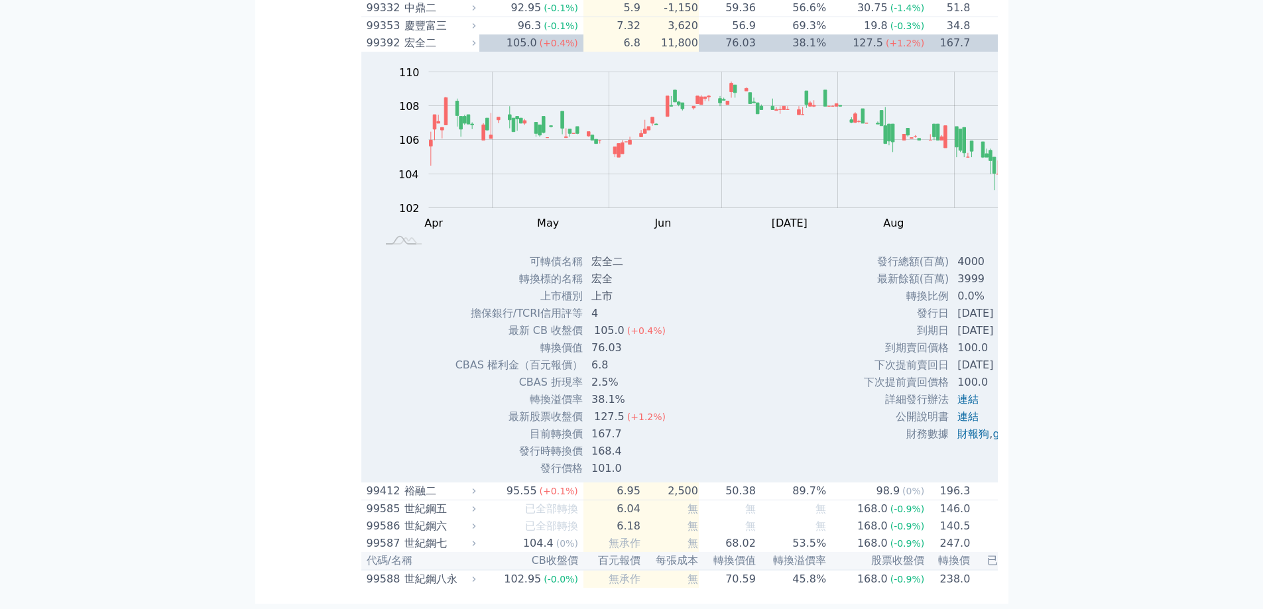
drag, startPoint x: 546, startPoint y: 416, endPoint x: 646, endPoint y: 446, distance: 103.8
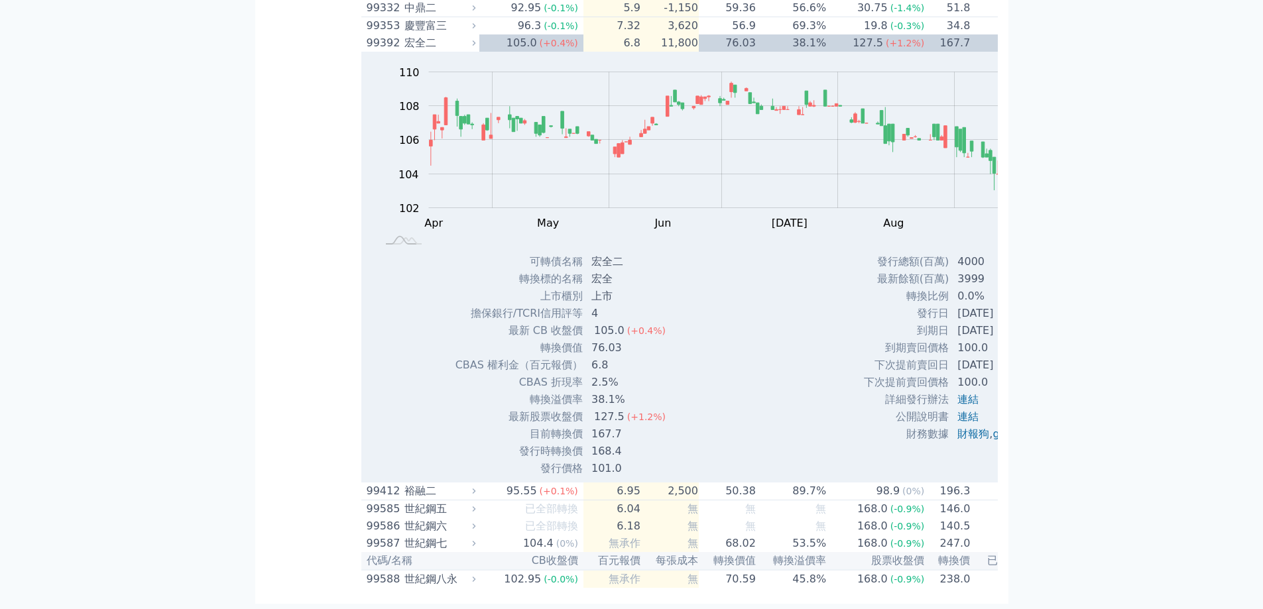
drag, startPoint x: 345, startPoint y: 302, endPoint x: 397, endPoint y: 303, distance: 51.1
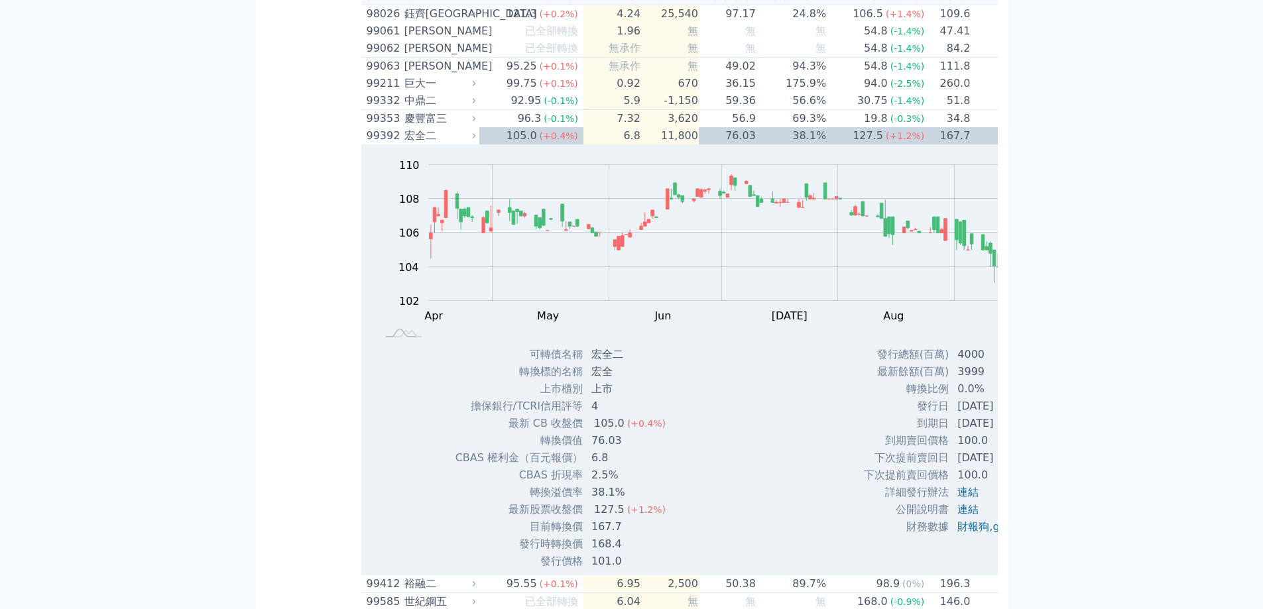
scroll to position [8233, 0]
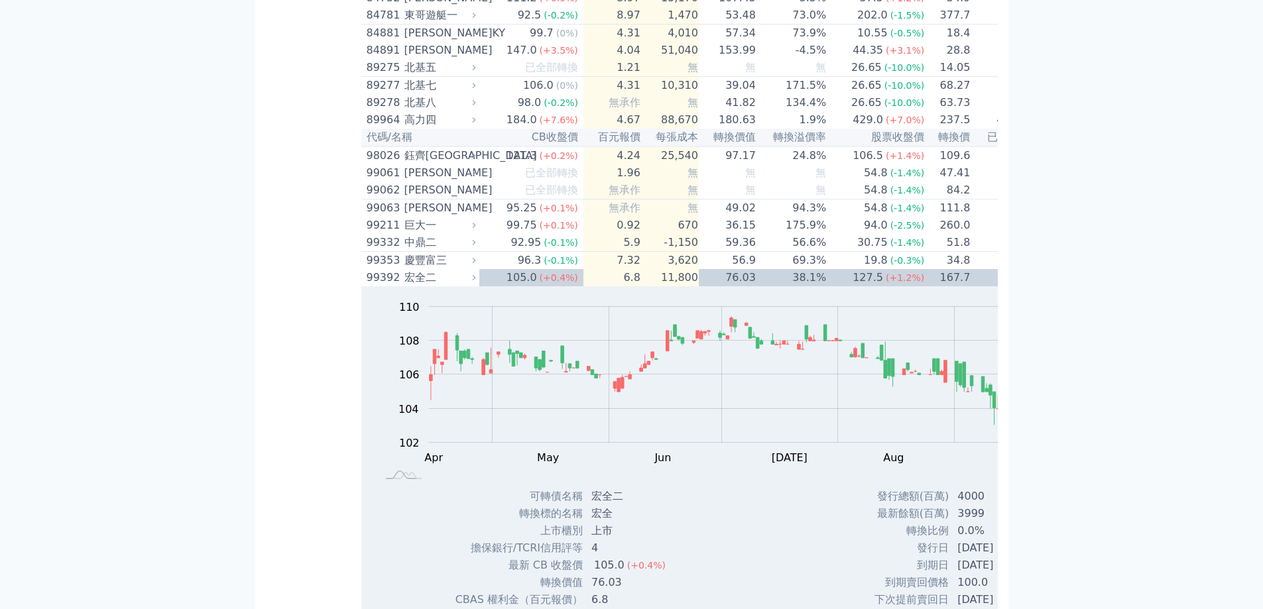
scroll to position [8012, 0]
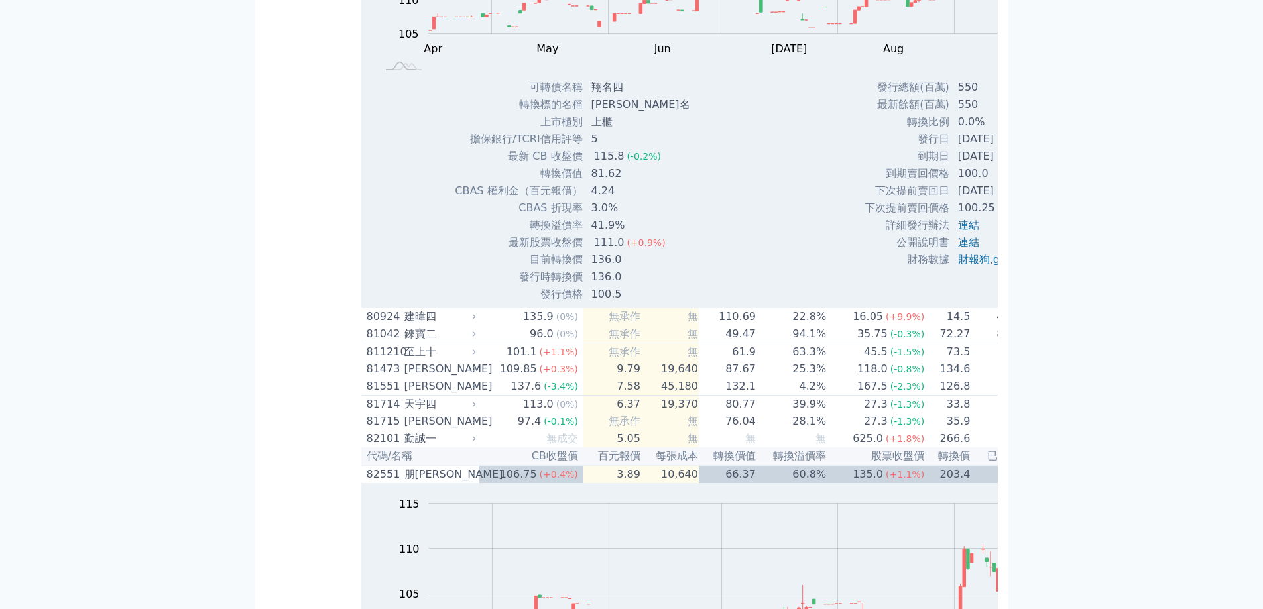
scroll to position [7238, 0]
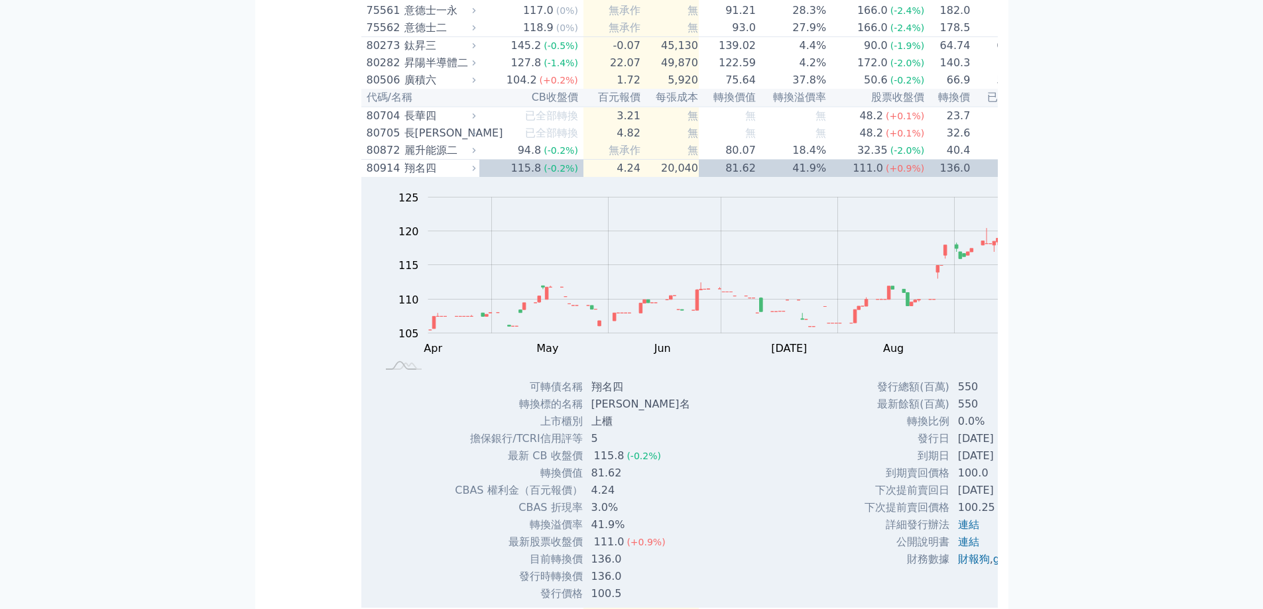
scroll to position [7017, 0]
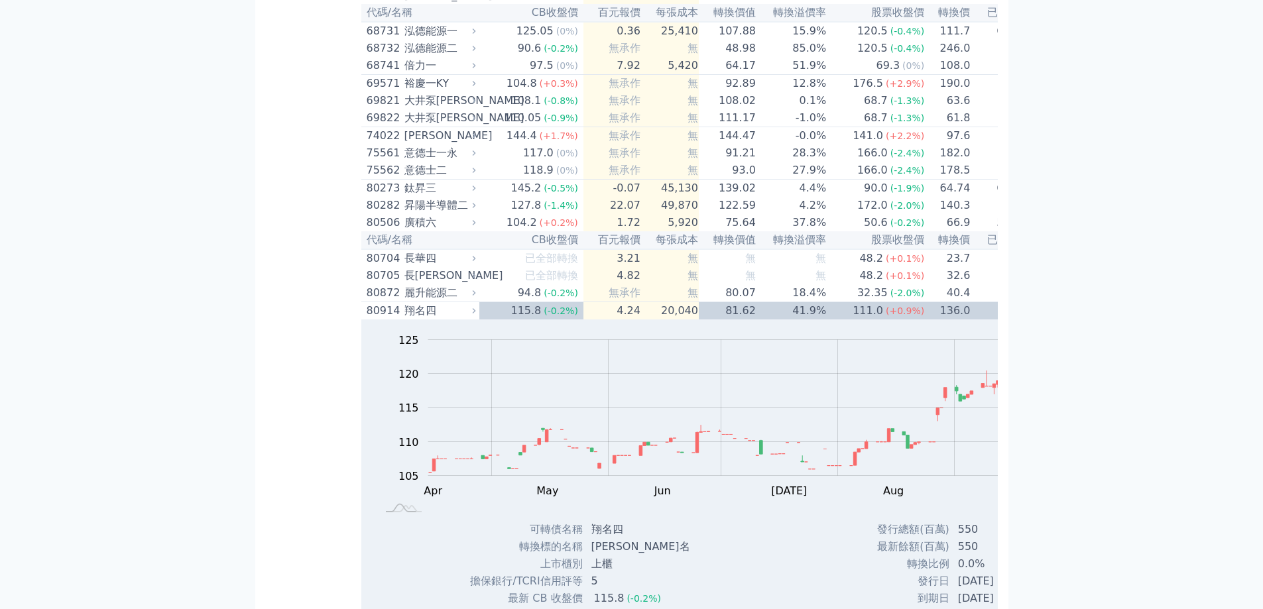
scroll to position [6797, 0]
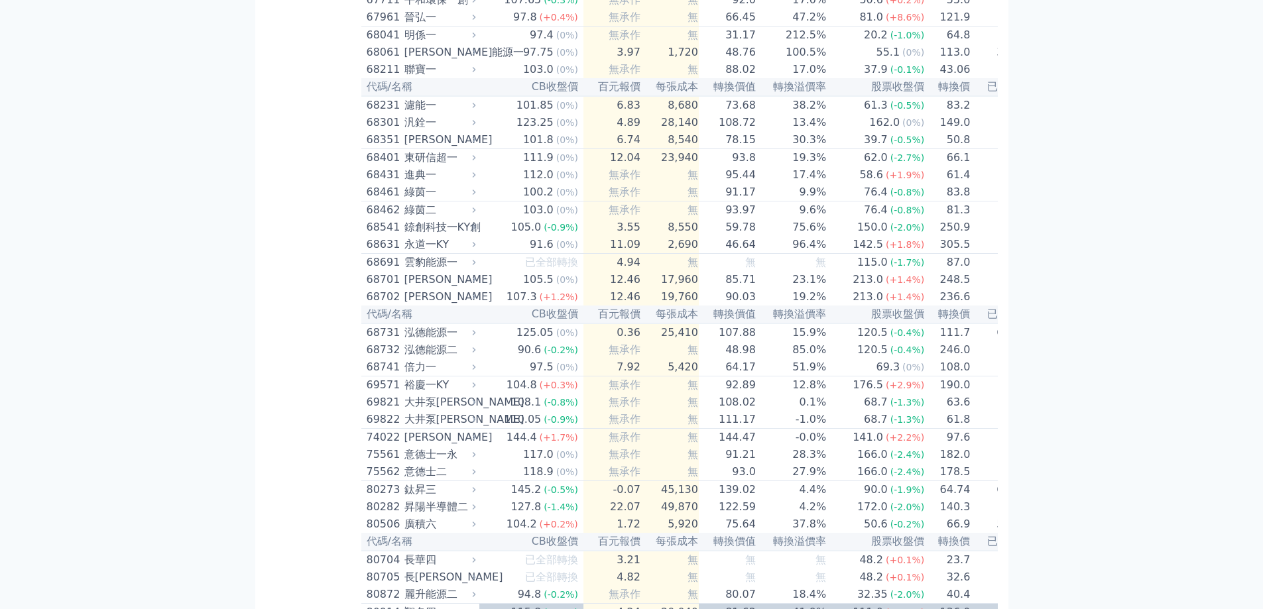
scroll to position [6575, 0]
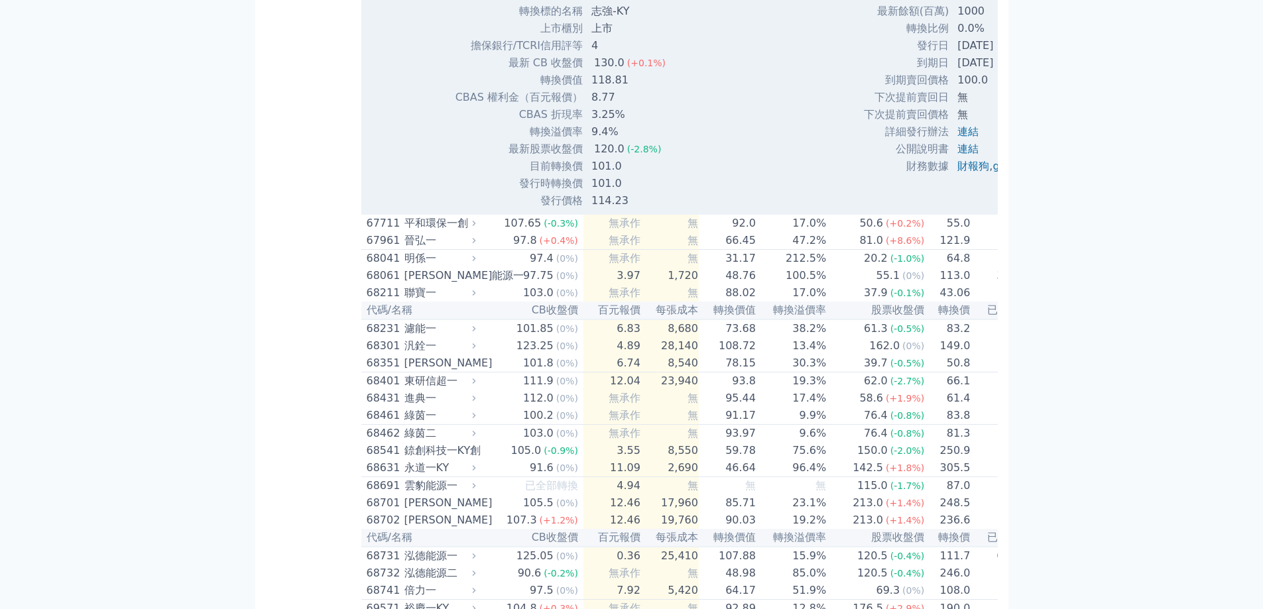
scroll to position [6354, 0]
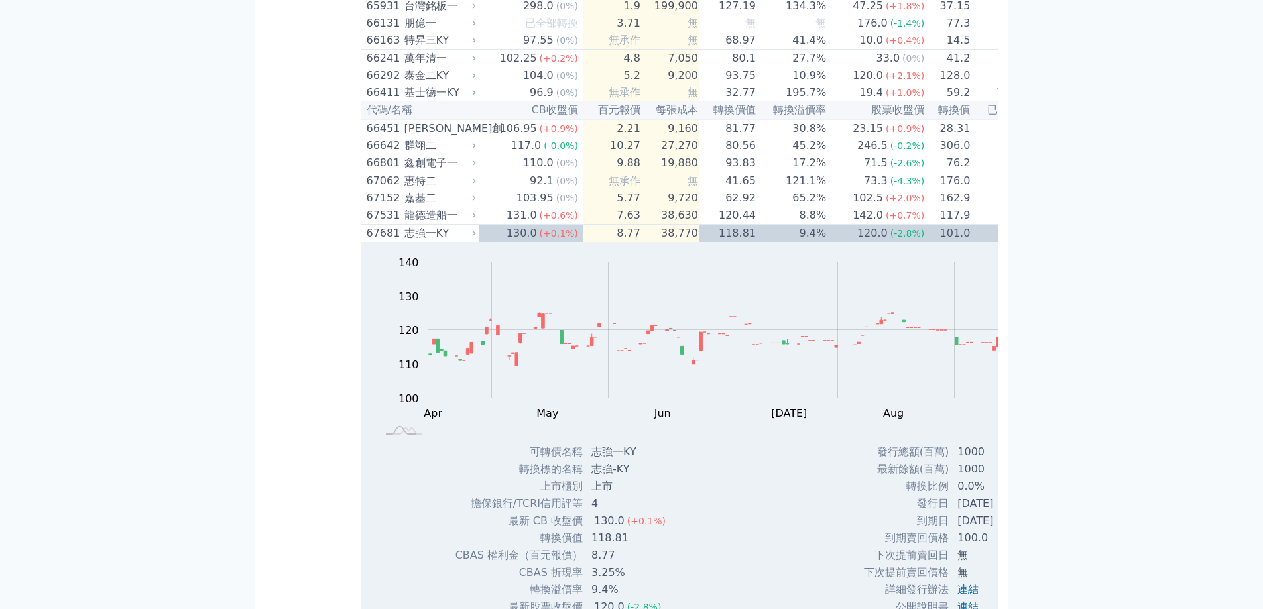
scroll to position [6465, 0]
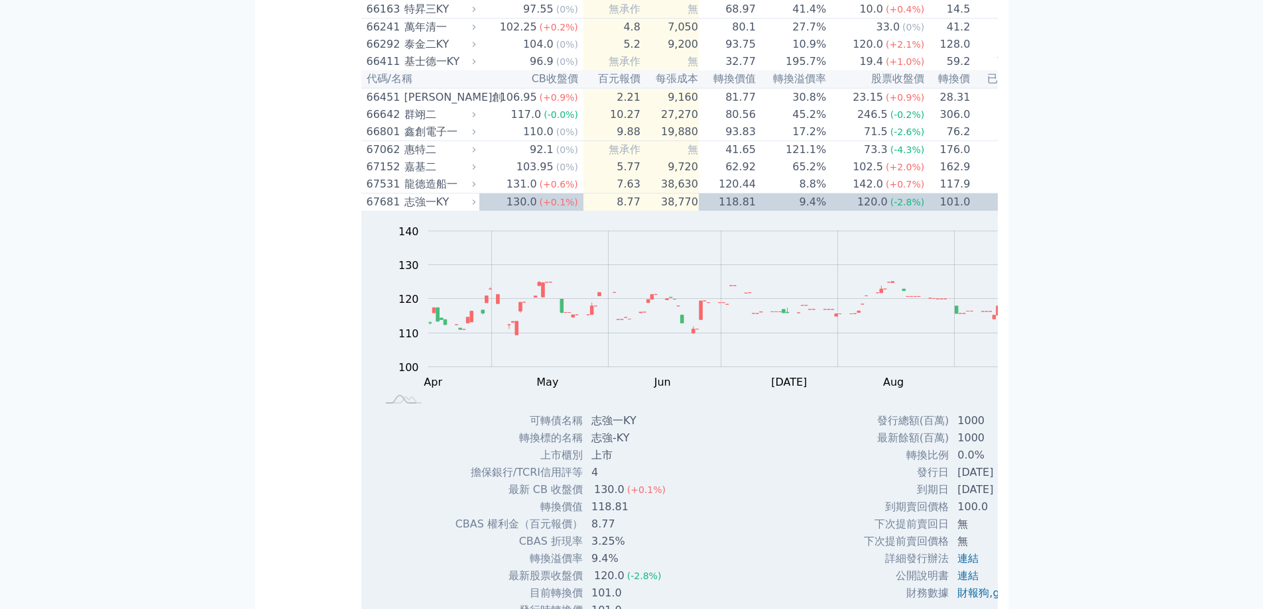
scroll to position [6354, 0]
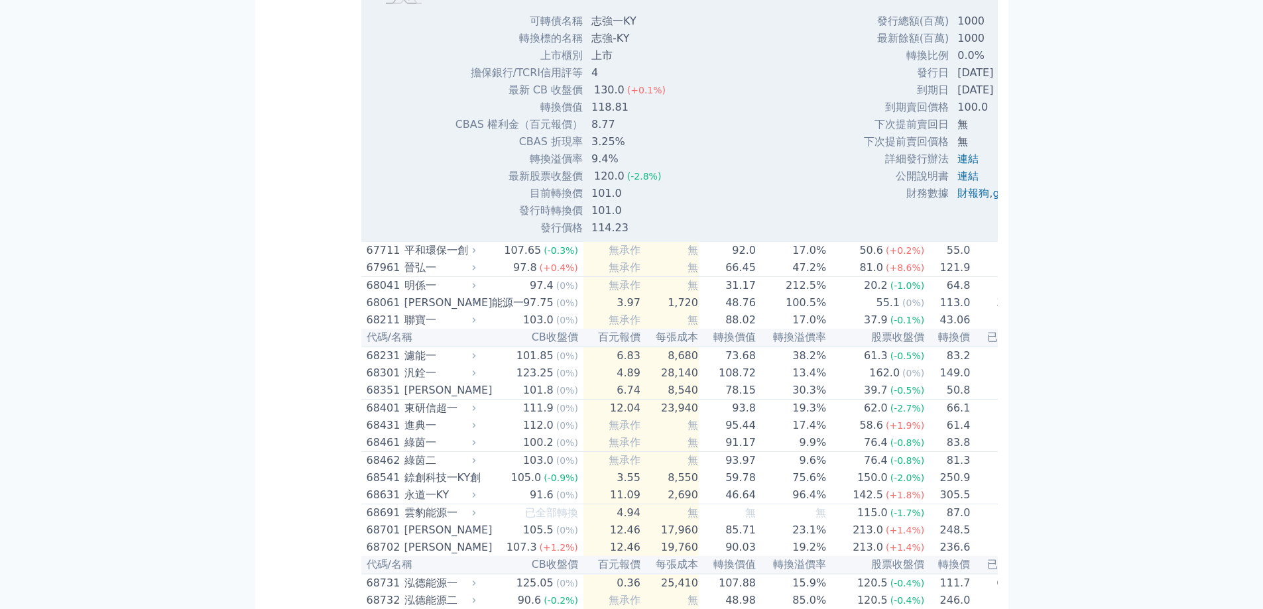
scroll to position [6244, 0]
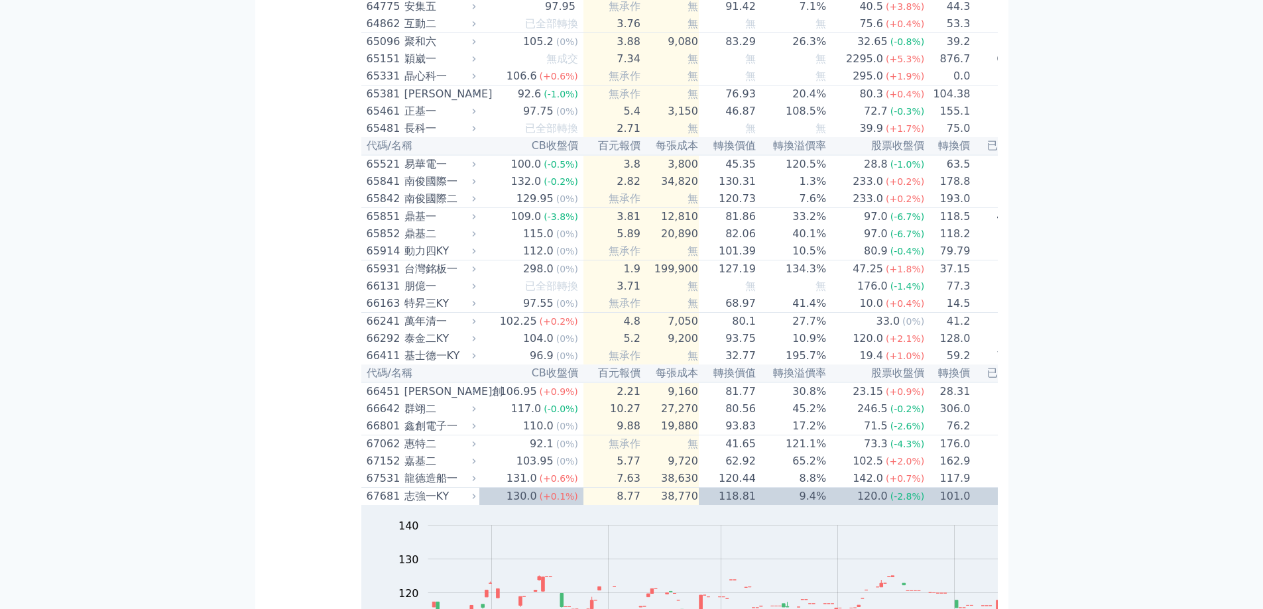
scroll to position [5581, 0]
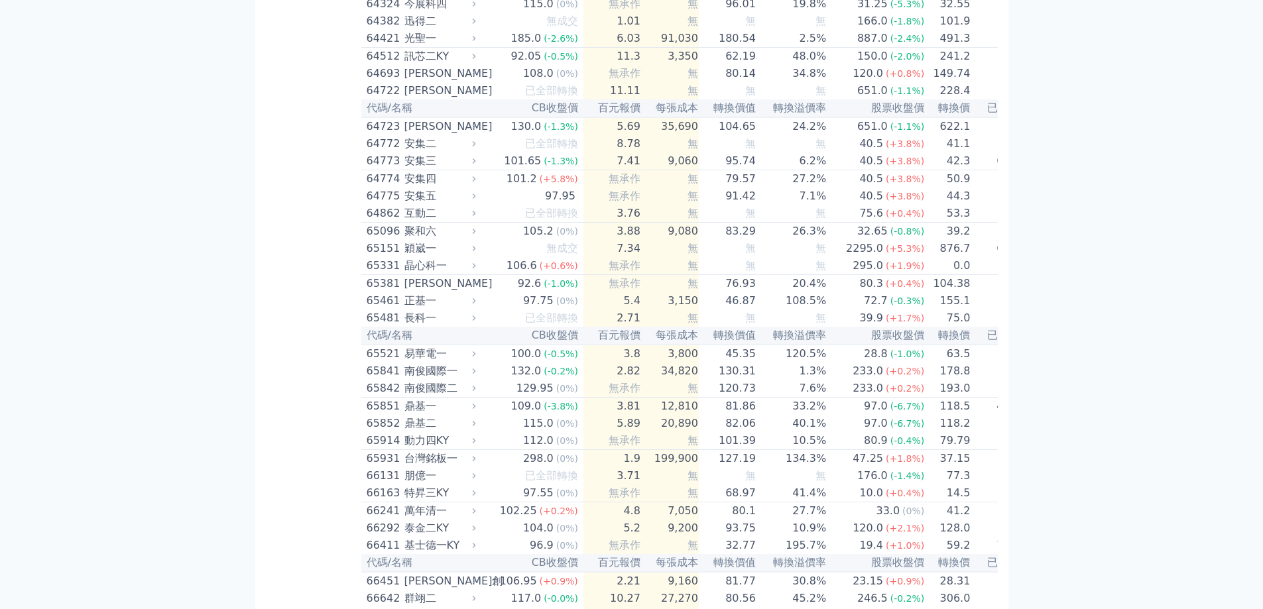
scroll to position [5360, 0]
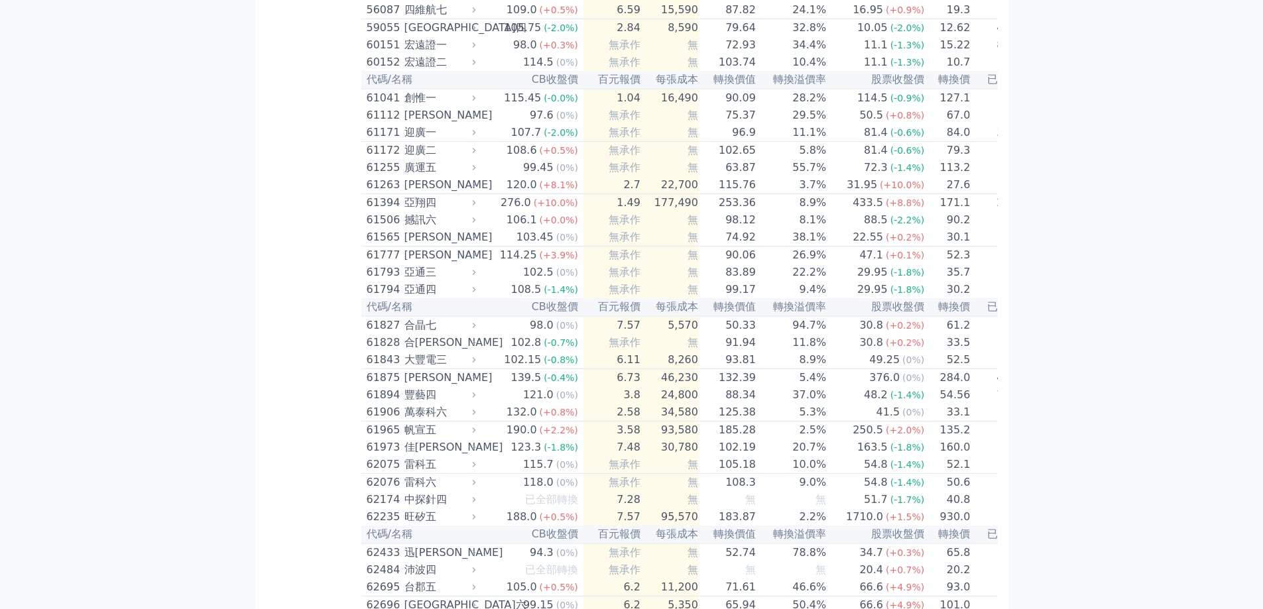
scroll to position [4917, 0]
